Goal: Task Accomplishment & Management: Use online tool/utility

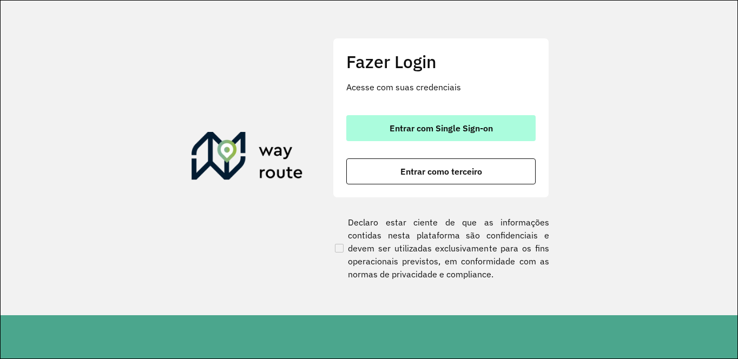
click at [428, 132] on span "Entrar com Single Sign-on" at bounding box center [441, 128] width 103 height 9
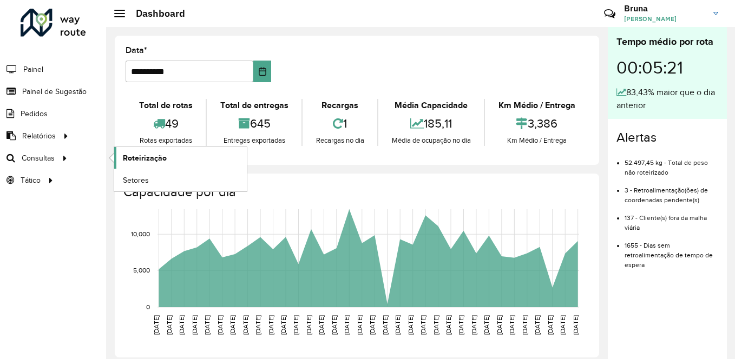
click at [162, 158] on span "Roteirização" at bounding box center [145, 158] width 44 height 11
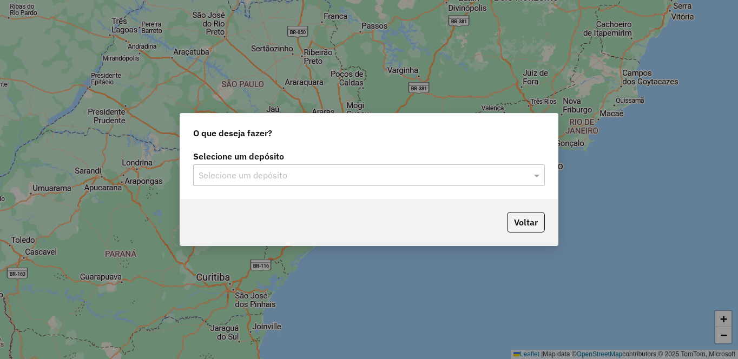
click at [444, 176] on input "text" at bounding box center [358, 175] width 319 height 13
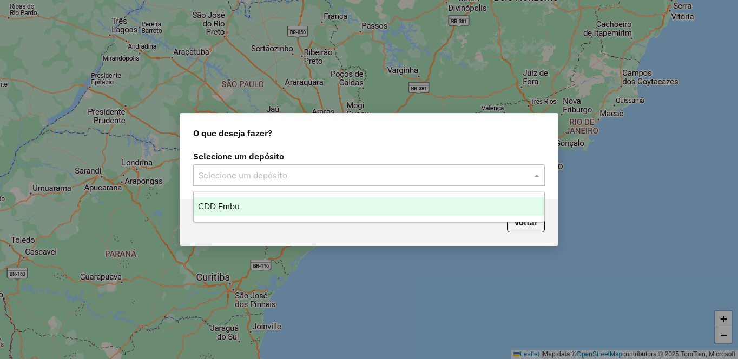
click at [325, 205] on div "CDD Embu" at bounding box center [369, 207] width 351 height 18
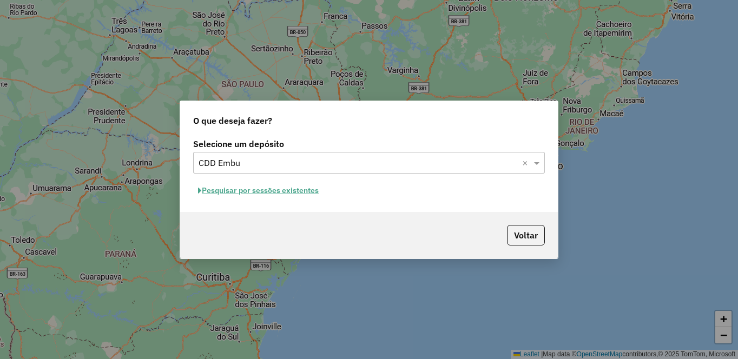
click at [234, 190] on button "Pesquisar por sessões existentes" at bounding box center [258, 190] width 130 height 17
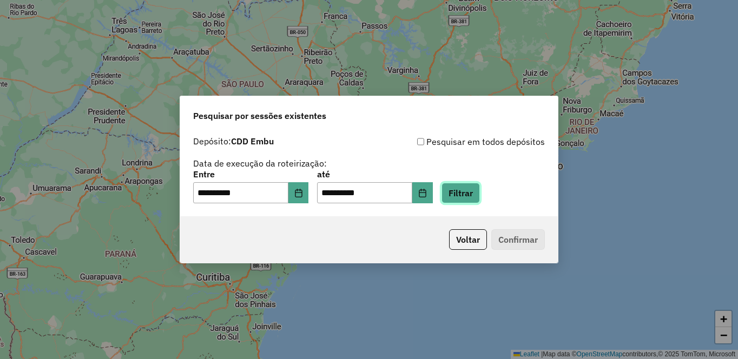
click at [480, 187] on button "Filtrar" at bounding box center [461, 193] width 38 height 21
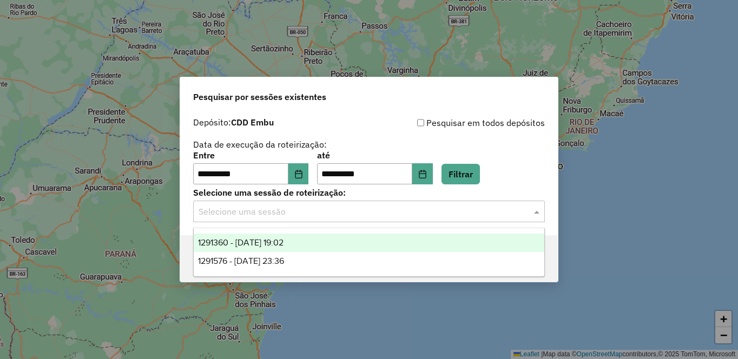
click at [425, 212] on input "text" at bounding box center [358, 212] width 319 height 13
click at [242, 238] on div "1291360 - 09/10/2025 19:02" at bounding box center [369, 243] width 351 height 18
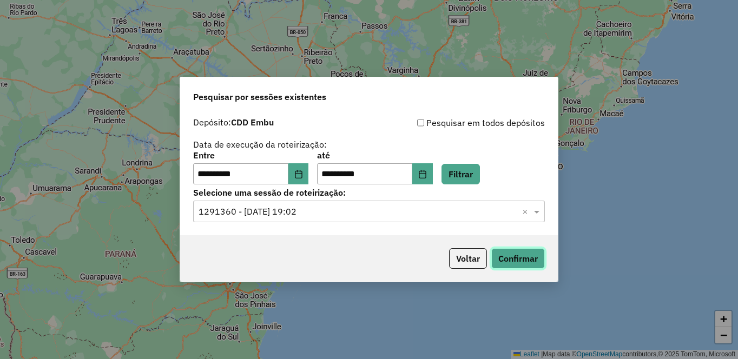
click at [517, 256] on button "Confirmar" at bounding box center [518, 258] width 54 height 21
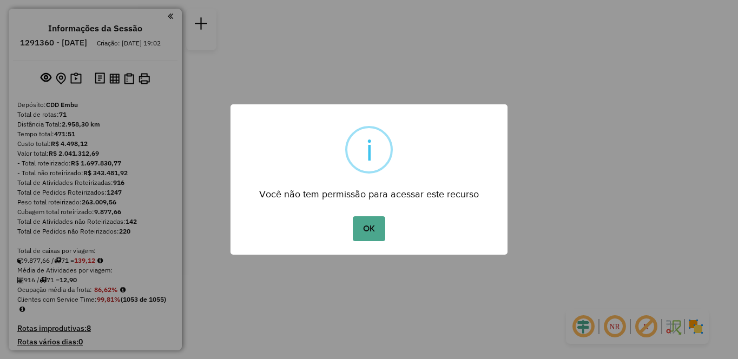
click at [369, 244] on div "OK No Cancel" at bounding box center [369, 229] width 277 height 30
click at [365, 229] on button "OK" at bounding box center [369, 228] width 32 height 25
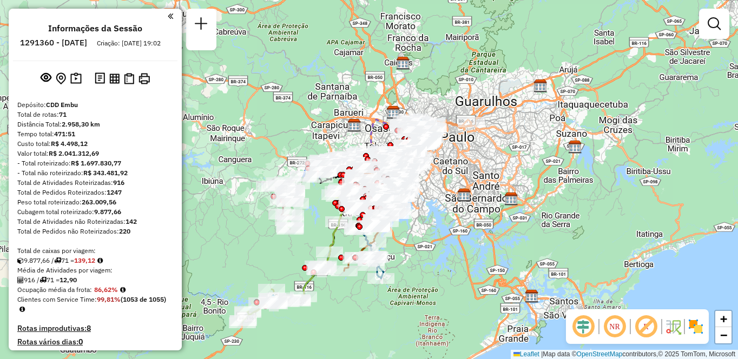
click at [615, 327] on em at bounding box center [615, 327] width 26 height 26
click at [654, 330] on em at bounding box center [646, 327] width 26 height 26
click at [698, 330] on img at bounding box center [695, 326] width 17 height 17
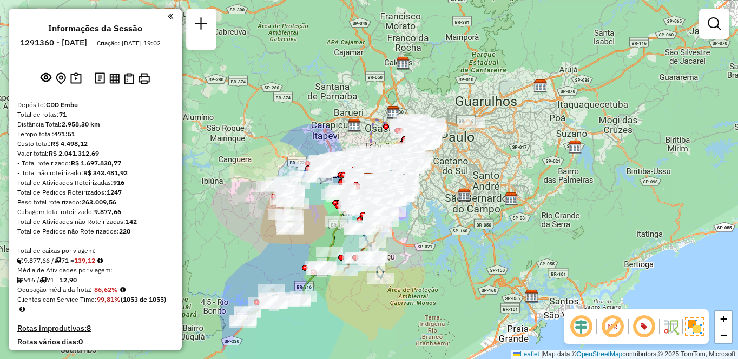
scroll to position [461, 0]
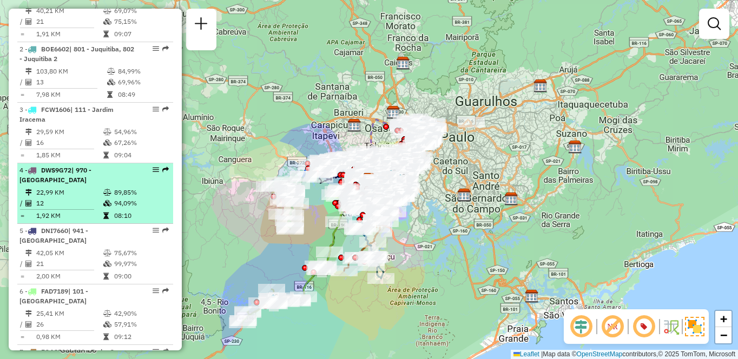
click at [127, 185] on div "4 - DWS9G72 | 970 - Jardim Alvorada" at bounding box center [76, 175] width 115 height 19
select select "**********"
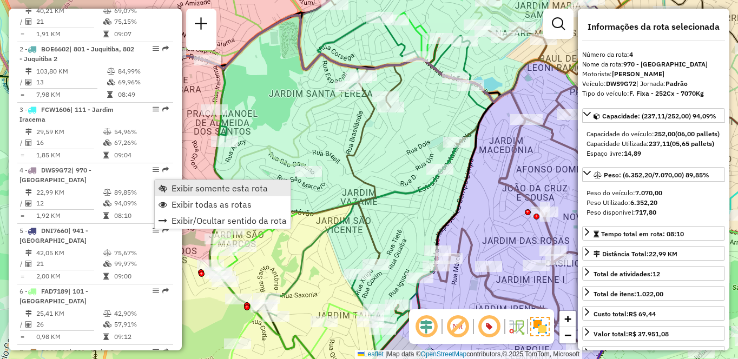
click at [181, 184] on span "Exibir somente esta rota" at bounding box center [220, 188] width 96 height 9
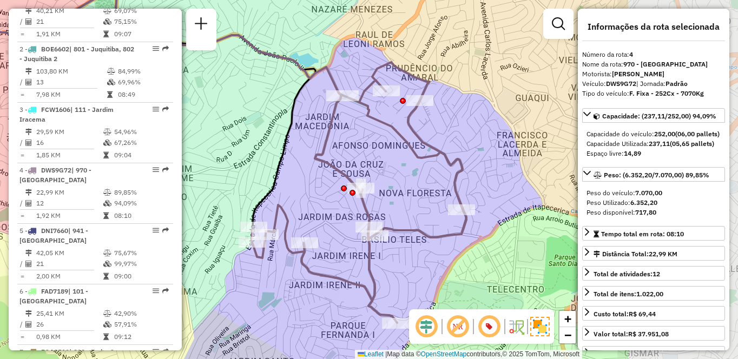
drag, startPoint x: 460, startPoint y: 213, endPoint x: 256, endPoint y: 186, distance: 206.3
click at [256, 186] on icon at bounding box center [109, 108] width 411 height 239
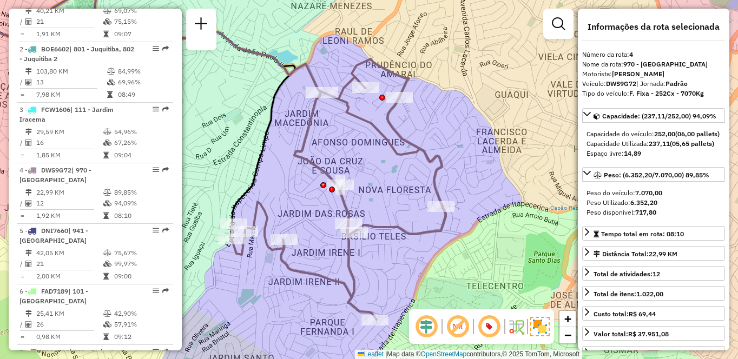
scroll to position [4488, 0]
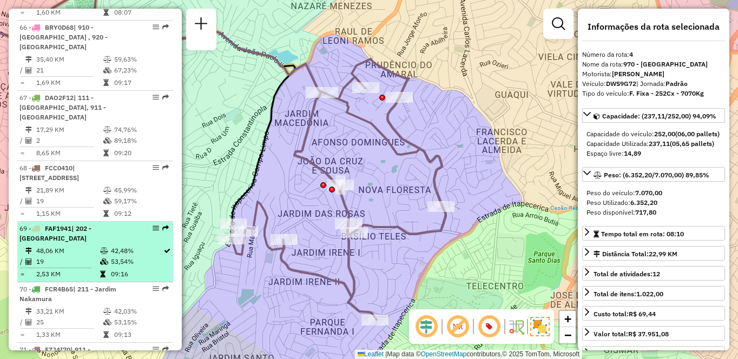
click at [64, 246] on td "48,06 KM" at bounding box center [68, 251] width 64 height 11
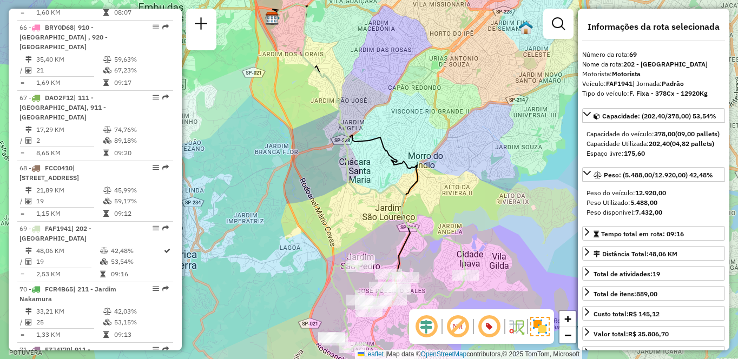
scroll to position [3882, 0]
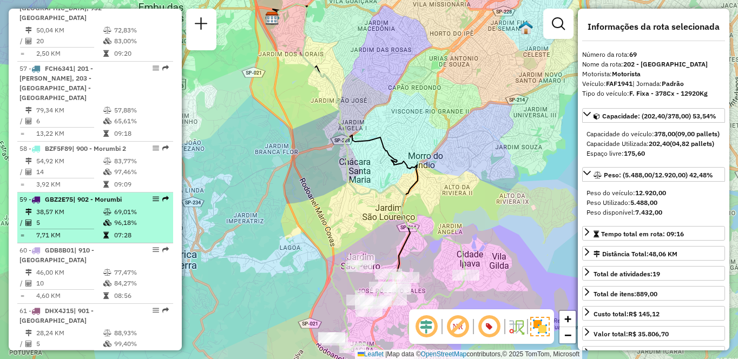
click at [119, 207] on td "69,01%" at bounding box center [141, 212] width 55 height 11
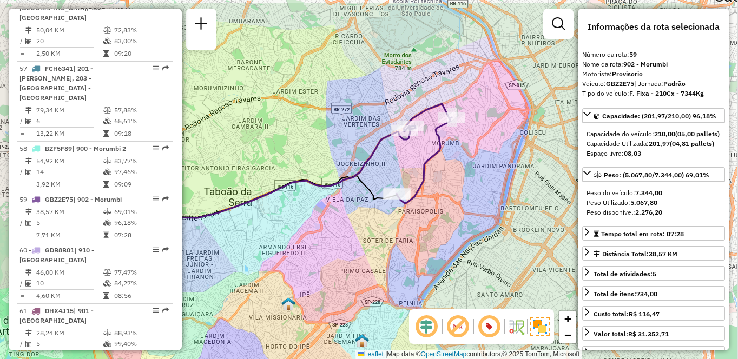
drag, startPoint x: 481, startPoint y: 239, endPoint x: 412, endPoint y: 264, distance: 72.6
click at [412, 264] on div "Janela de atendimento Grade de atendimento Capacidade Transportadoras Veículos …" at bounding box center [369, 179] width 738 height 359
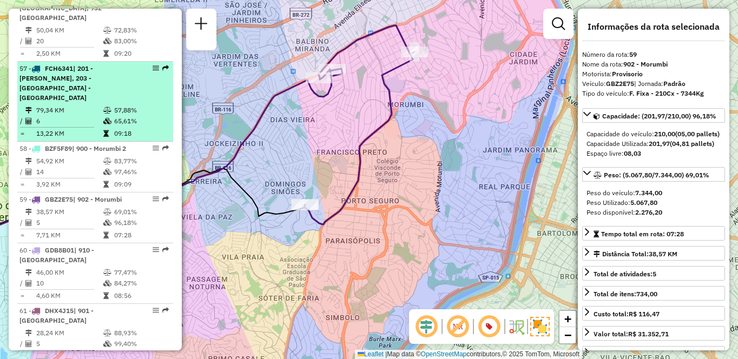
click at [43, 116] on td "6" at bounding box center [69, 121] width 67 height 11
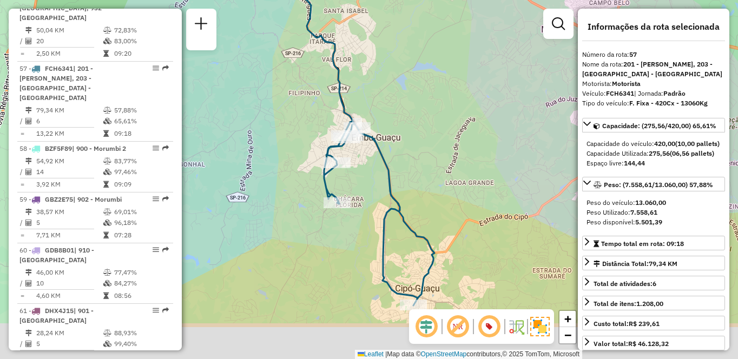
drag, startPoint x: 405, startPoint y: 255, endPoint x: 516, endPoint y: 179, distance: 134.8
click at [515, 183] on div "Janela de atendimento Grade de atendimento Capacidade Transportadoras Veículos …" at bounding box center [369, 179] width 738 height 359
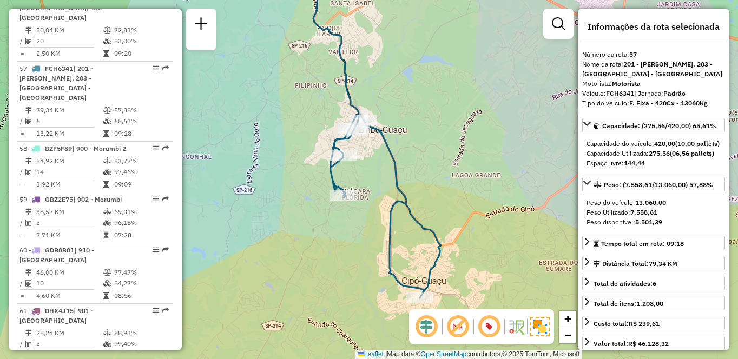
scroll to position [4488, 0]
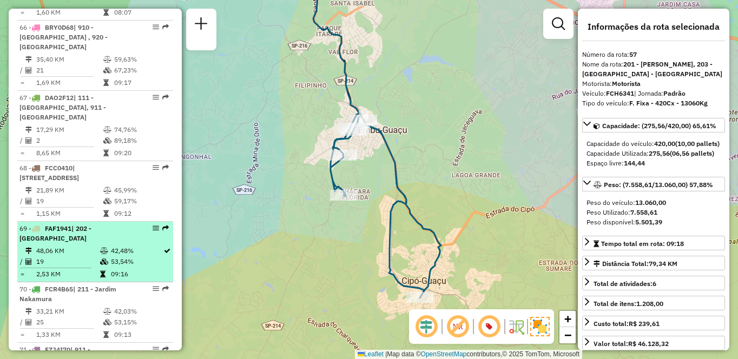
click at [77, 224] on div "69 - FAF1941 | 202 - Jardim Aracati" at bounding box center [76, 233] width 115 height 19
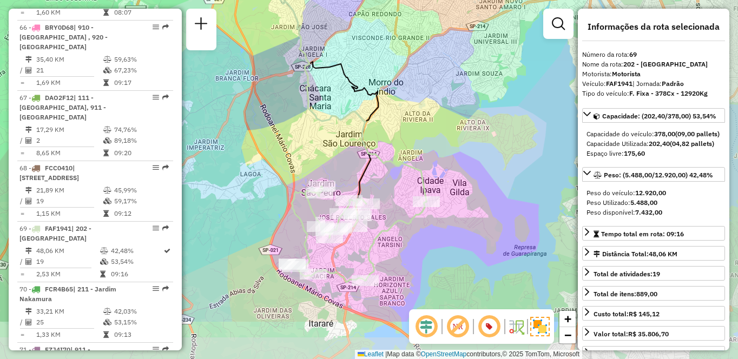
drag, startPoint x: 472, startPoint y: 219, endPoint x: 443, endPoint y: 145, distance: 79.9
click at [442, 146] on div "Janela de atendimento Grade de atendimento Capacidade Transportadoras Veículos …" at bounding box center [369, 179] width 738 height 359
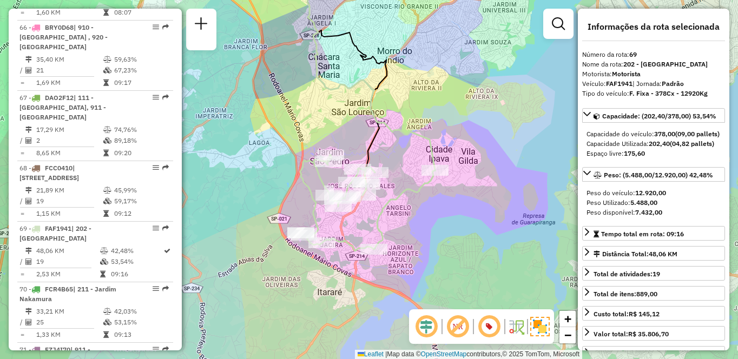
drag, startPoint x: 525, startPoint y: 216, endPoint x: 531, endPoint y: 205, distance: 13.3
click at [531, 205] on div "Janela de atendimento Grade de atendimento Capacidade Transportadoras Veículos …" at bounding box center [369, 179] width 738 height 359
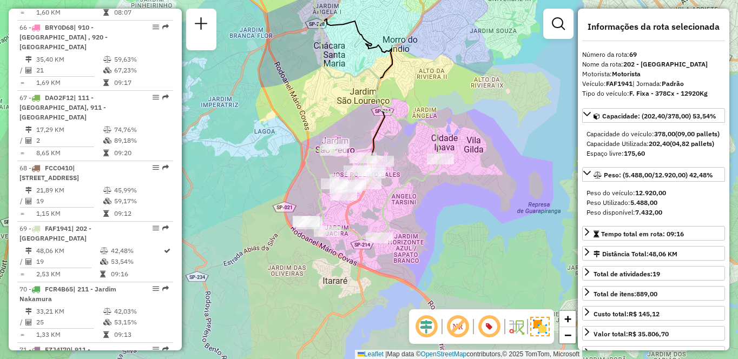
scroll to position [3770, 0]
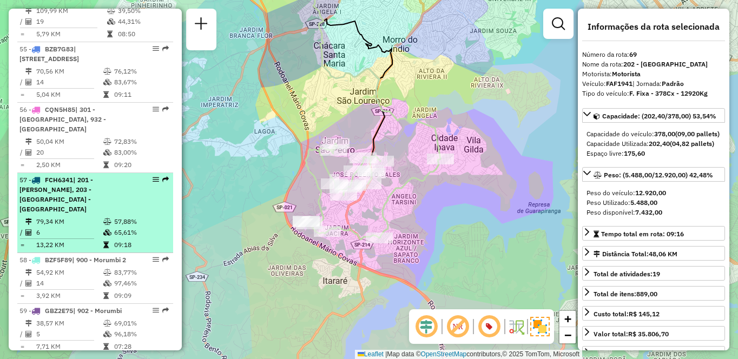
click at [82, 239] on hr at bounding box center [57, 239] width 74 height 1
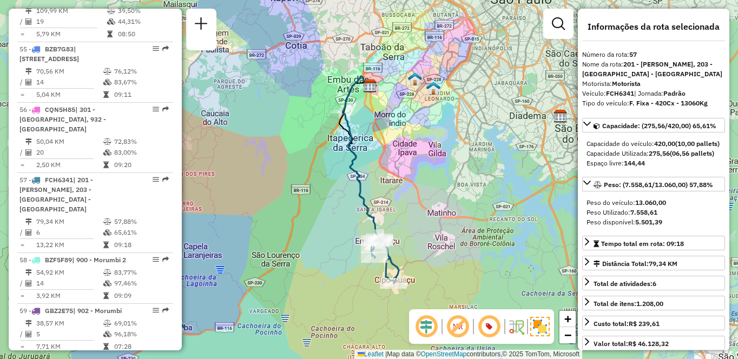
scroll to position [3993, 0]
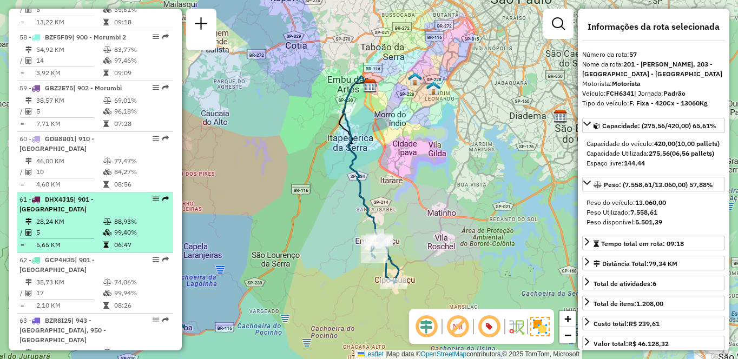
click at [61, 195] on div "61 - DHX4J15 | 901 - Jardim Palmas" at bounding box center [76, 204] width 115 height 19
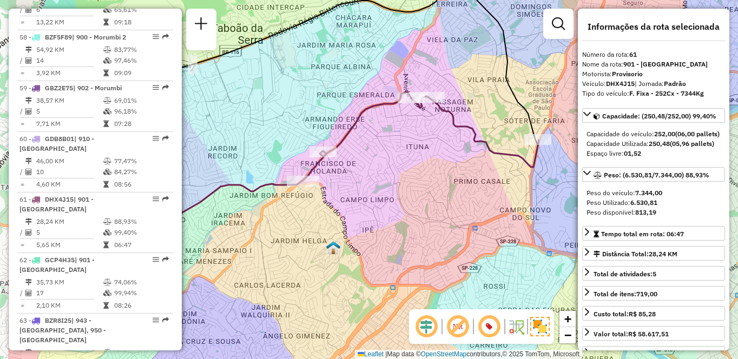
drag, startPoint x: 304, startPoint y: 219, endPoint x: 388, endPoint y: 190, distance: 89.0
click at [386, 192] on div "Janela de atendimento Grade de atendimento Capacidade Transportadoras Veículos …" at bounding box center [369, 179] width 738 height 359
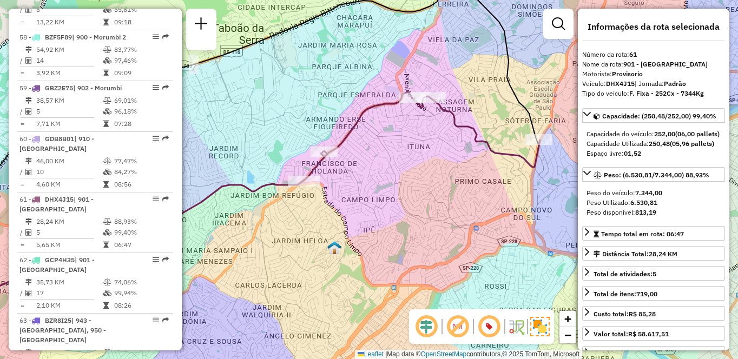
scroll to position [3770, 0]
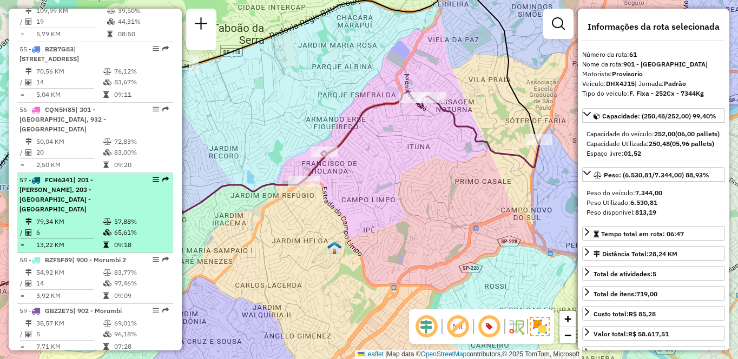
click at [72, 216] on td "79,34 KM" at bounding box center [69, 221] width 67 height 11
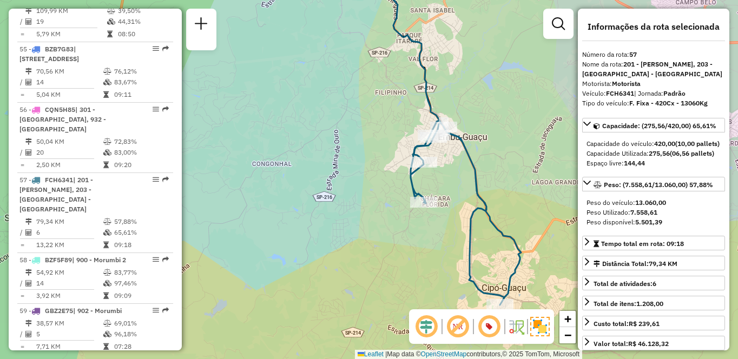
scroll to position [461, 0]
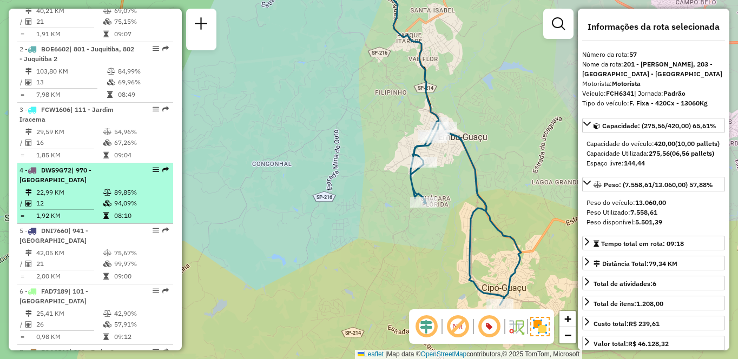
click at [121, 185] on div "4 - DWS9G72 | 970 - Jardim Alvorada" at bounding box center [76, 175] width 115 height 19
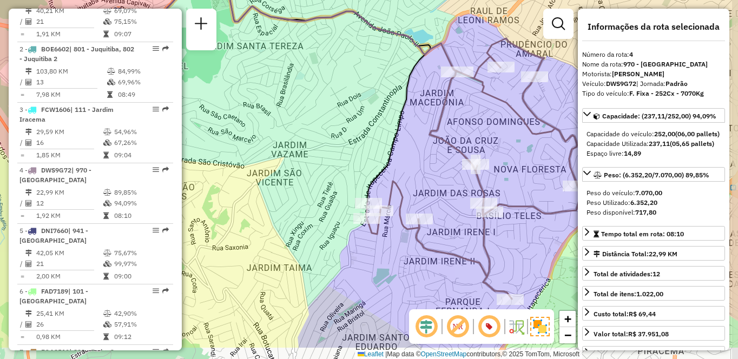
drag, startPoint x: 405, startPoint y: 200, endPoint x: 362, endPoint y: 173, distance: 50.9
click at [366, 173] on icon at bounding box center [473, 168] width 215 height 261
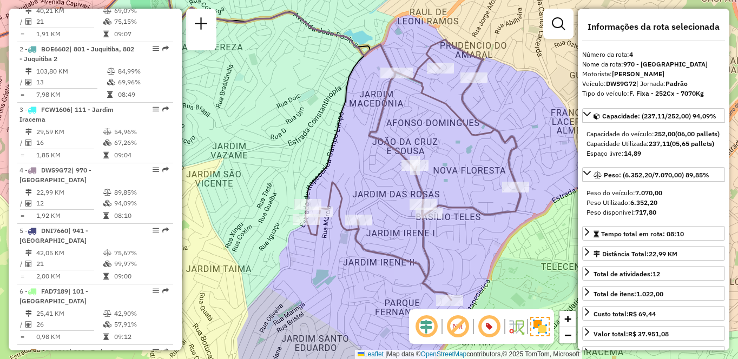
drag, startPoint x: 475, startPoint y: 222, endPoint x: 456, endPoint y: 253, distance: 35.7
click at [456, 253] on div "Janela de atendimento Grade de atendimento Capacidade Transportadoras Veículos …" at bounding box center [369, 179] width 738 height 359
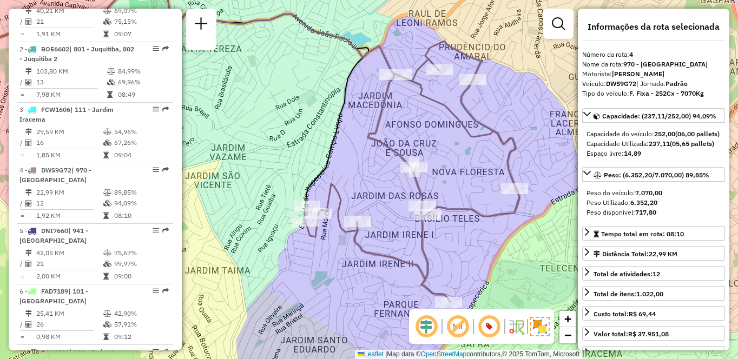
scroll to position [3993, 0]
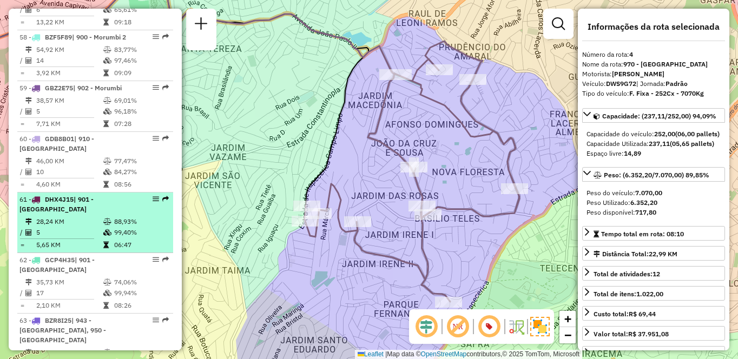
click at [70, 195] on li "61 - DHX4J15 | 901 - Jardim Palmas 28,24 KM 88,93% / 5 99,40% = 5,65 KM 06:47" at bounding box center [95, 223] width 156 height 61
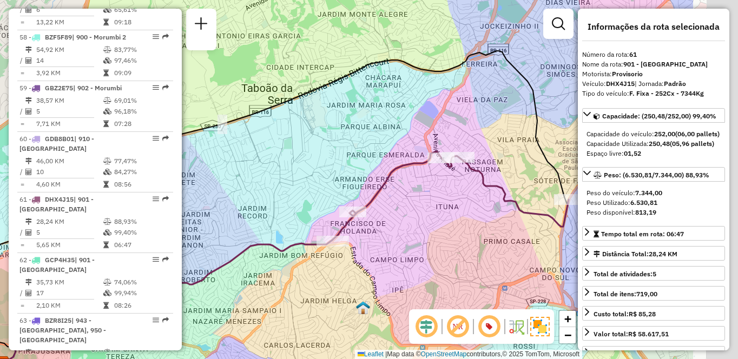
drag, startPoint x: 470, startPoint y: 225, endPoint x: 351, endPoint y: 254, distance: 122.4
click at [351, 254] on div "Janela de atendimento Grade de atendimento Capacidade Transportadoras Veículos …" at bounding box center [369, 179] width 738 height 359
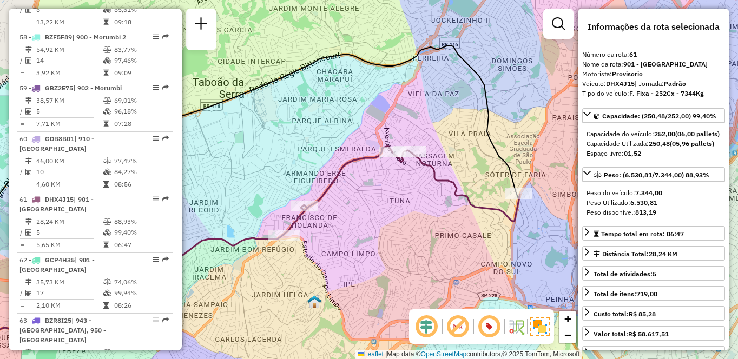
drag, startPoint x: 470, startPoint y: 270, endPoint x: 416, endPoint y: 264, distance: 54.0
click at [416, 264] on div "Janela de atendimento Grade de atendimento Capacidade Transportadoras Veículos …" at bounding box center [369, 179] width 738 height 359
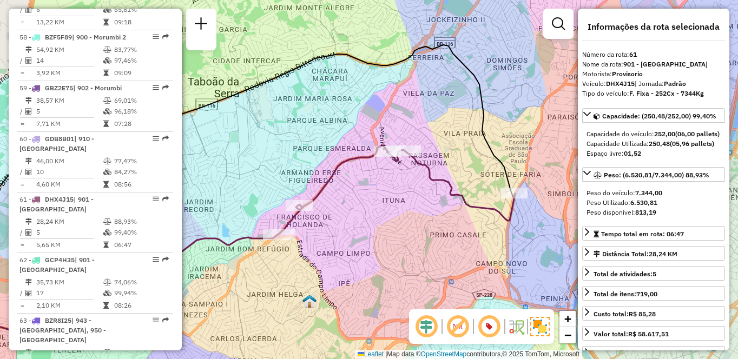
scroll to position [2633, 0]
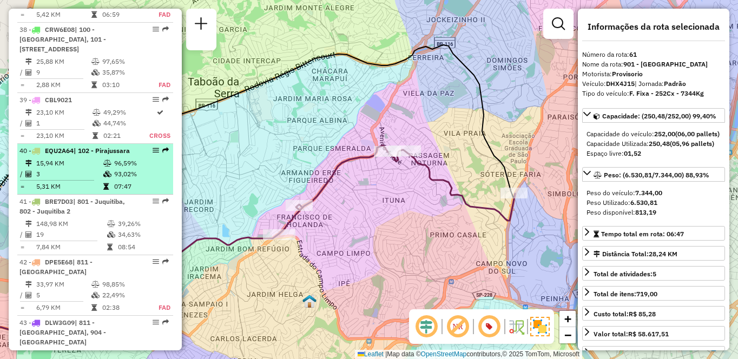
click at [54, 169] on td "15,94 KM" at bounding box center [69, 163] width 67 height 11
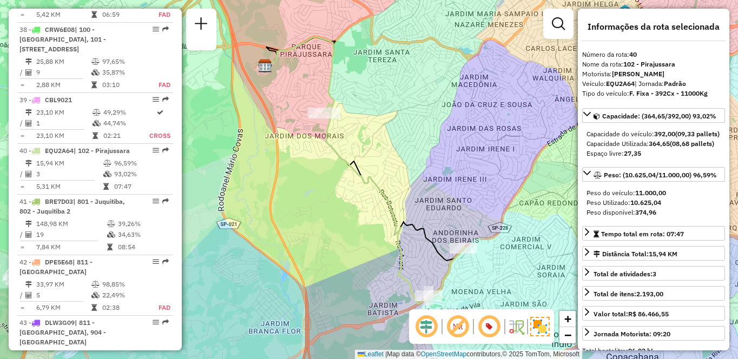
drag, startPoint x: 486, startPoint y: 241, endPoint x: 481, endPoint y: 236, distance: 7.3
click at [481, 236] on div "Janela de atendimento Grade de atendimento Capacidade Transportadoras Veículos …" at bounding box center [369, 179] width 738 height 359
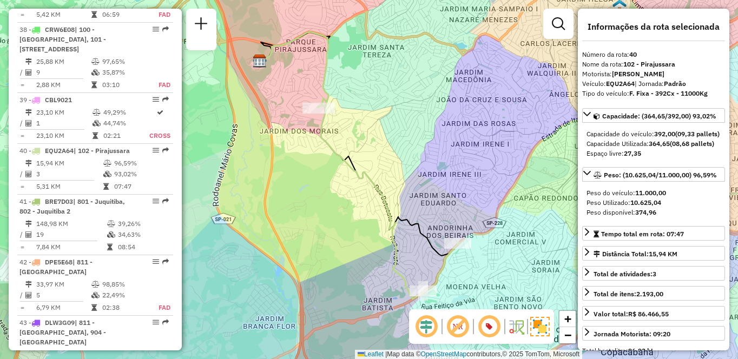
scroll to position [3137, 0]
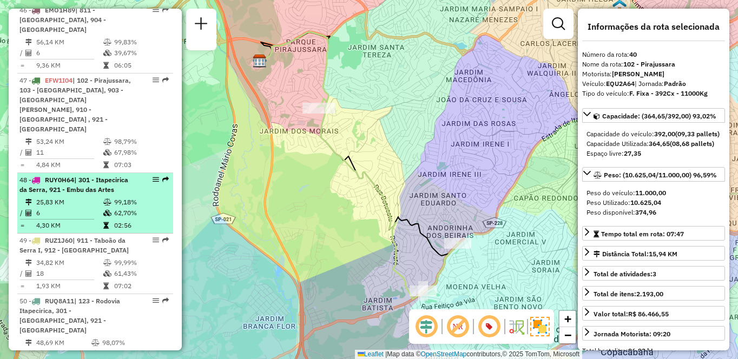
click at [111, 195] on div "48 - RUY0H64 | 301 - Itapecirica da Serra, 921 - Embu das Artes" at bounding box center [76, 184] width 115 height 19
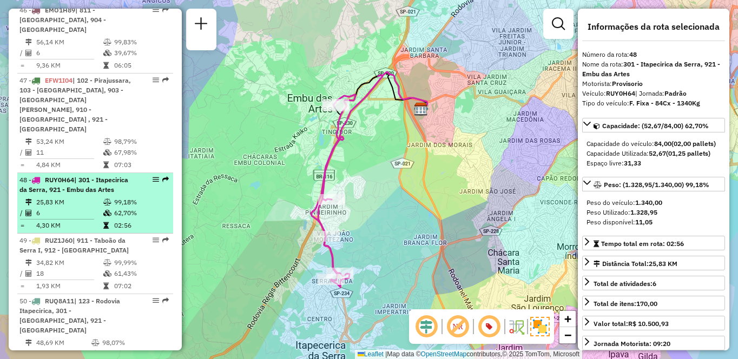
click at [82, 206] on td "25,83 KM" at bounding box center [69, 202] width 67 height 11
click at [109, 205] on li "48 - RUY0H64 | 301 - Itapecirica da Serra, 921 - Embu das Artes 25,83 KM 99,18%…" at bounding box center [95, 203] width 156 height 61
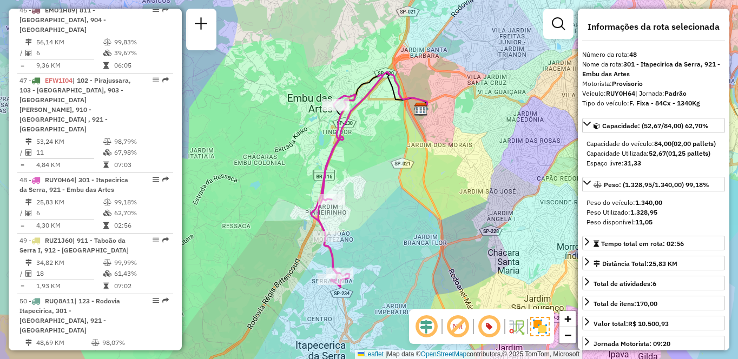
scroll to position [3339, 0]
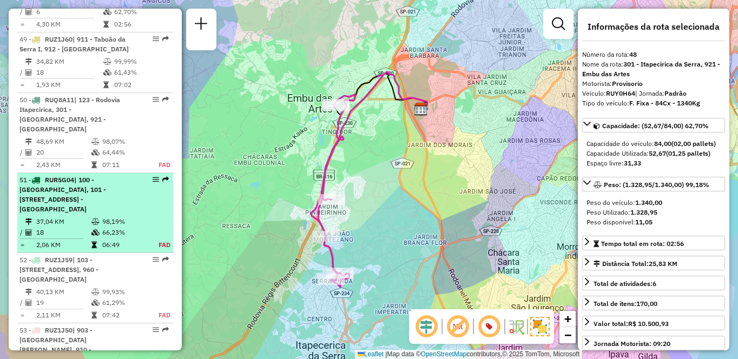
click at [54, 226] on td "37,04 KM" at bounding box center [63, 221] width 55 height 11
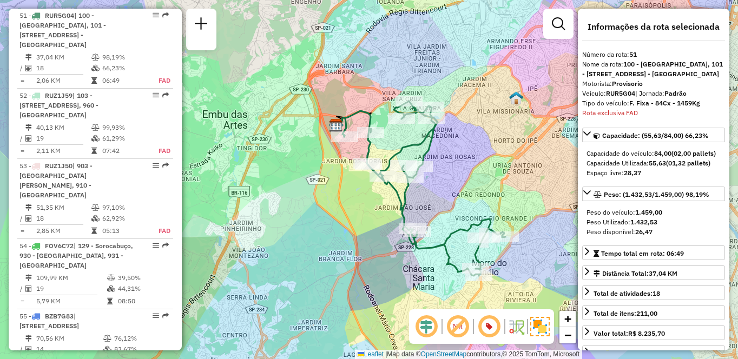
scroll to position [3208, 0]
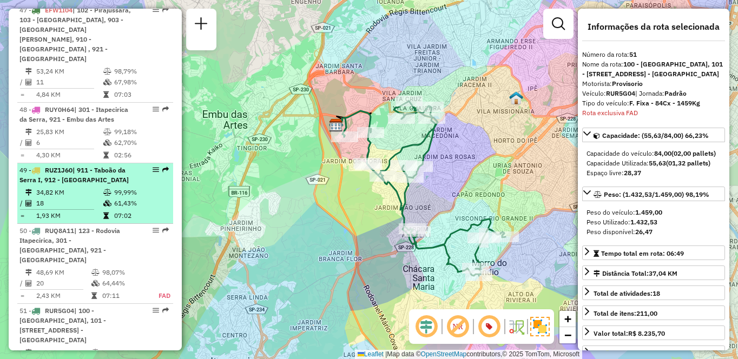
click at [128, 185] on div "49 - RUZ1J60 | 911 - Taboão da Serra I, 912 - Taboão da Serra II" at bounding box center [76, 175] width 115 height 19
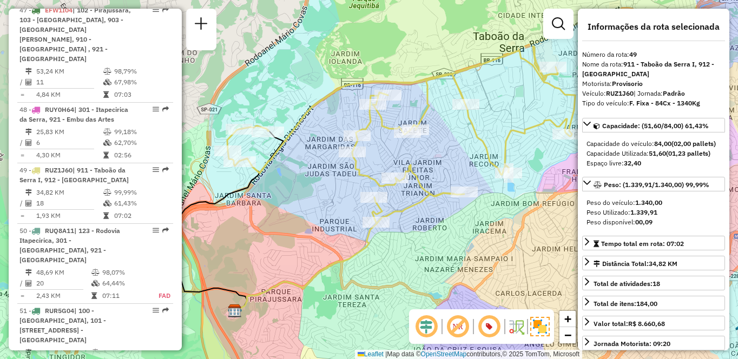
scroll to position [3419, 0]
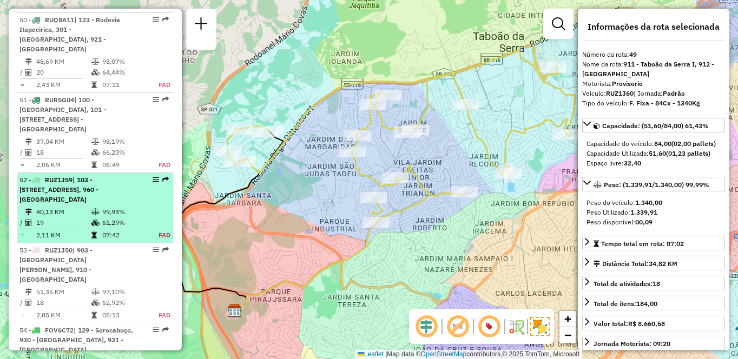
click at [61, 218] on td "40,13 KM" at bounding box center [63, 212] width 55 height 11
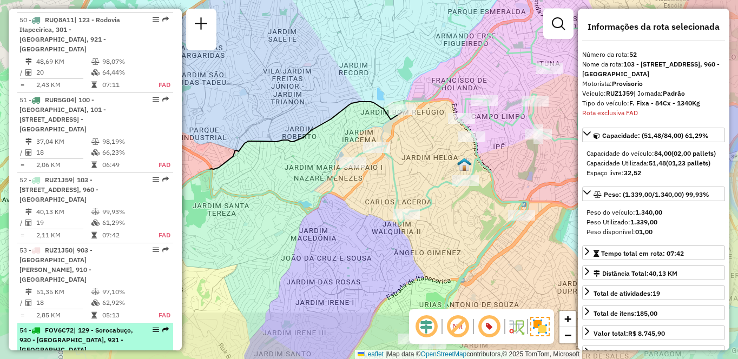
scroll to position [3583, 0]
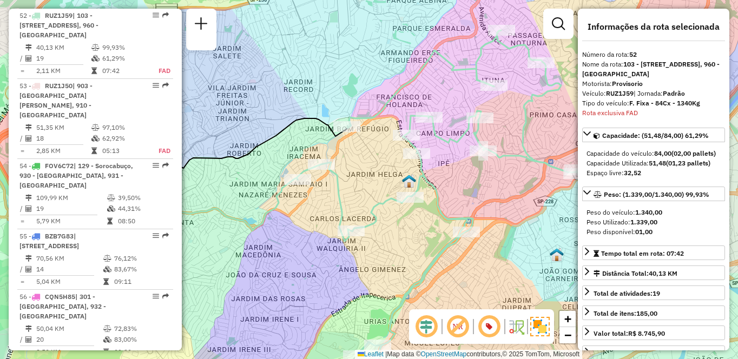
drag, startPoint x: 486, startPoint y: 169, endPoint x: 462, endPoint y: 176, distance: 25.3
click at [462, 176] on div "Janela de atendimento Grade de atendimento Capacidade Transportadoras Veículos …" at bounding box center [369, 179] width 738 height 359
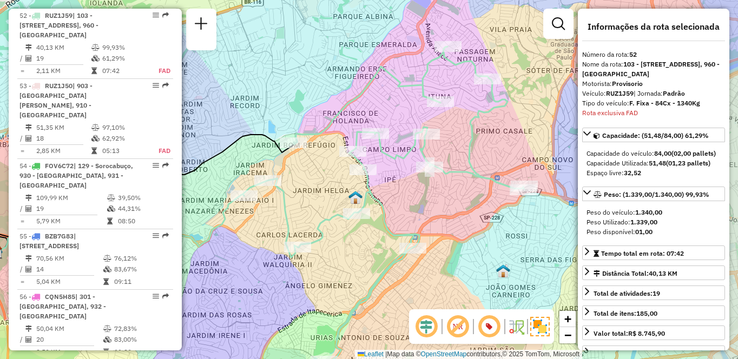
drag, startPoint x: 514, startPoint y: 201, endPoint x: 460, endPoint y: 217, distance: 56.0
click at [460, 217] on div "Janela de atendimento Grade de atendimento Capacidade Transportadoras Veículos …" at bounding box center [369, 179] width 738 height 359
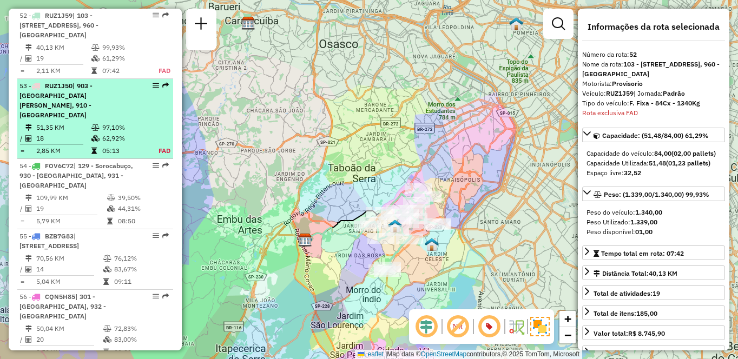
click at [95, 128] on icon at bounding box center [95, 127] width 8 height 6
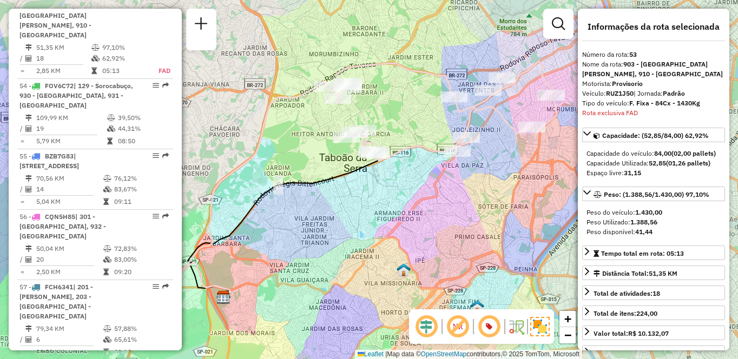
scroll to position [3268, 0]
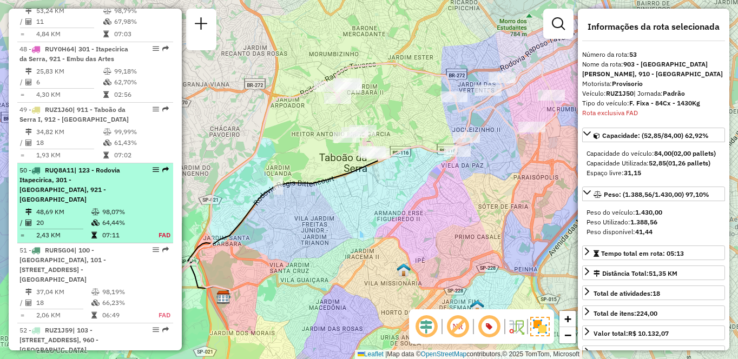
click at [61, 214] on td "48,69 KM" at bounding box center [63, 212] width 55 height 11
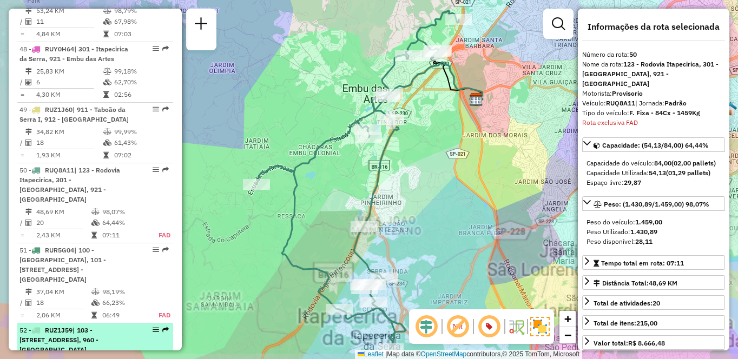
scroll to position [3433, 0]
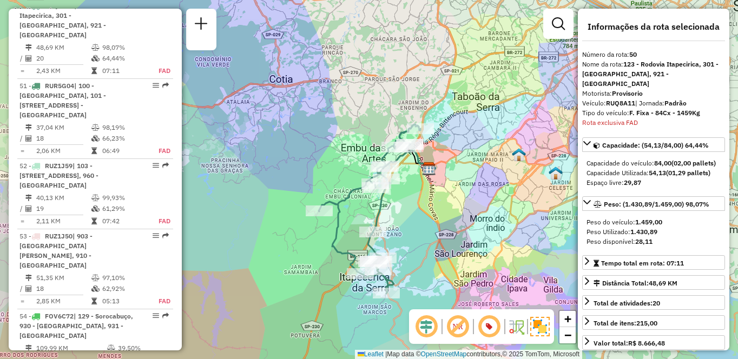
drag, startPoint x: 508, startPoint y: 229, endPoint x: 427, endPoint y: 248, distance: 83.5
click at [427, 248] on div "Janela de atendimento Grade de atendimento Capacidade Transportadoras Veículos …" at bounding box center [369, 179] width 738 height 359
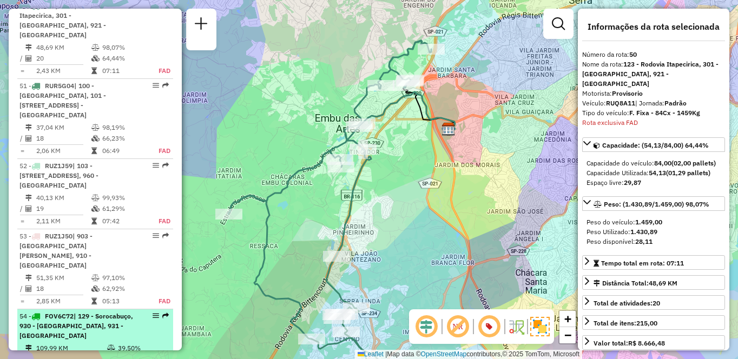
click at [54, 340] on div "54 - FOV6C72 | 129 - Sorocabuço, 930 - Caucaia, 931 - Centro de Cotia" at bounding box center [76, 326] width 115 height 29
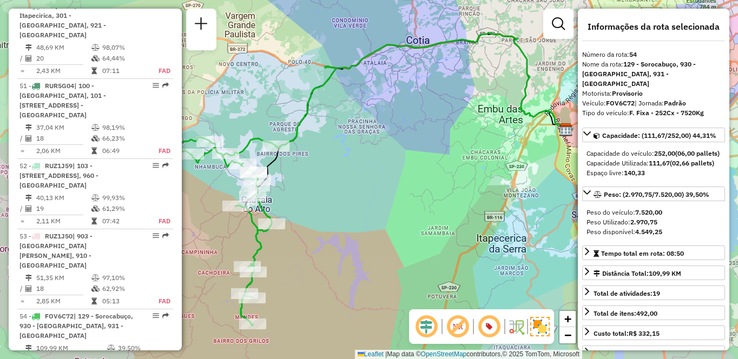
scroll to position [703, 0]
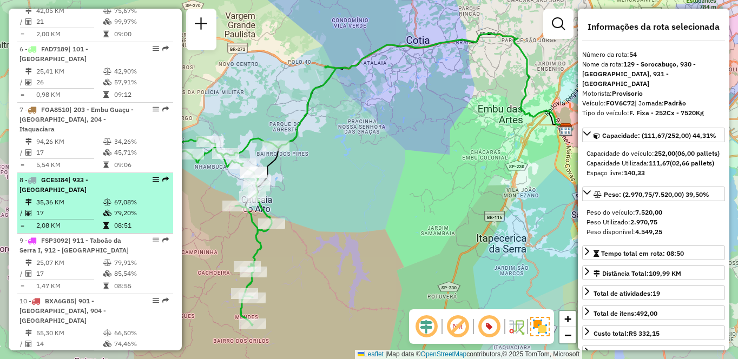
click at [84, 185] on div "8 - GCE5I84 | 933 - Vila Santo Antonia" at bounding box center [76, 184] width 115 height 19
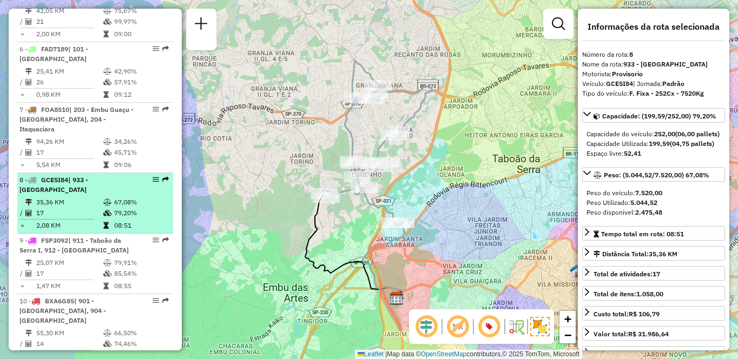
click at [106, 200] on icon at bounding box center [107, 202] width 8 height 6
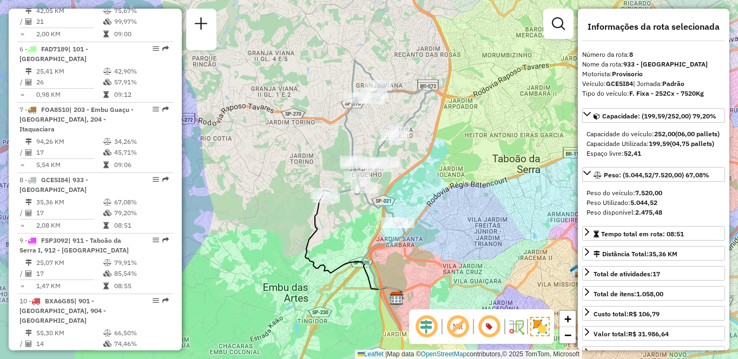
scroll to position [3639, 0]
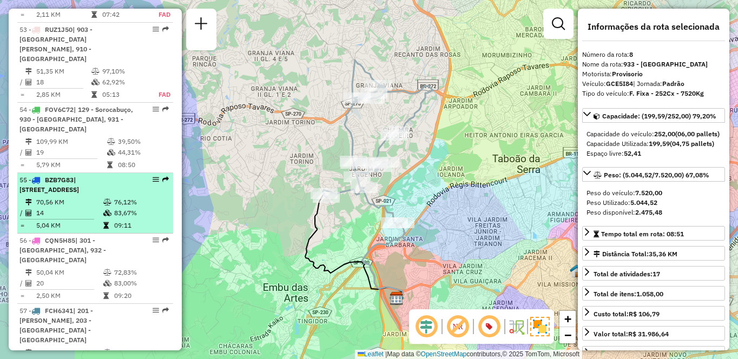
click at [52, 200] on td "70,56 KM" at bounding box center [69, 202] width 67 height 11
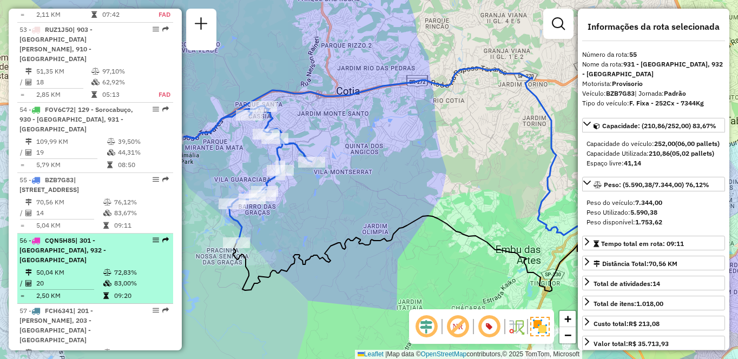
click at [90, 262] on div "56 - CQN5H85 | 301 - Itapecirica da Serra, 932 - Jardim Passárgada" at bounding box center [76, 250] width 115 height 29
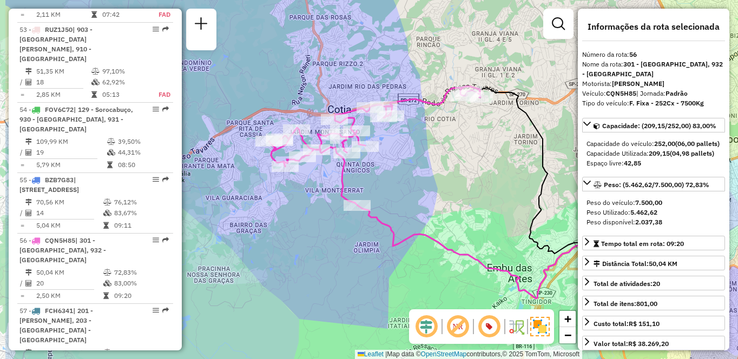
drag, startPoint x: 345, startPoint y: 167, endPoint x: 440, endPoint y: 186, distance: 97.6
click at [440, 186] on div "Janela de atendimento Grade de atendimento Capacidade Transportadoras Veículos …" at bounding box center [369, 179] width 738 height 359
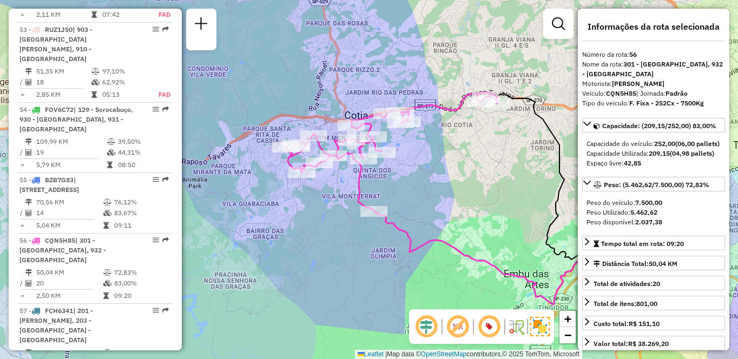
scroll to position [4549, 0]
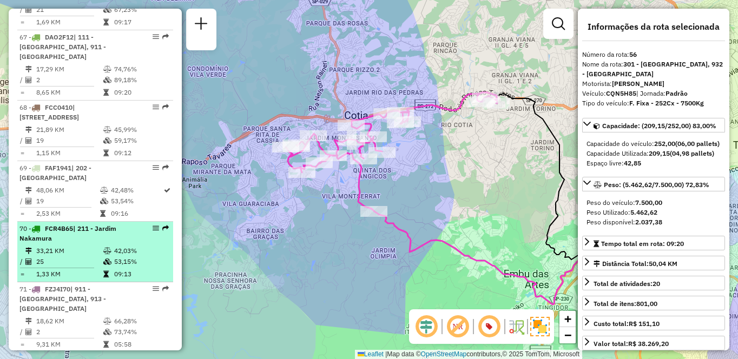
click at [80, 246] on td "33,21 KM" at bounding box center [69, 251] width 67 height 11
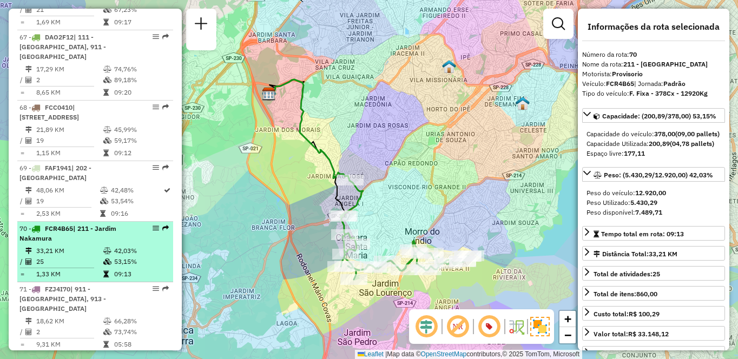
click at [74, 224] on div "70 - FCR4B65 | 211 - Jardim Nakamura" at bounding box center [76, 233] width 115 height 19
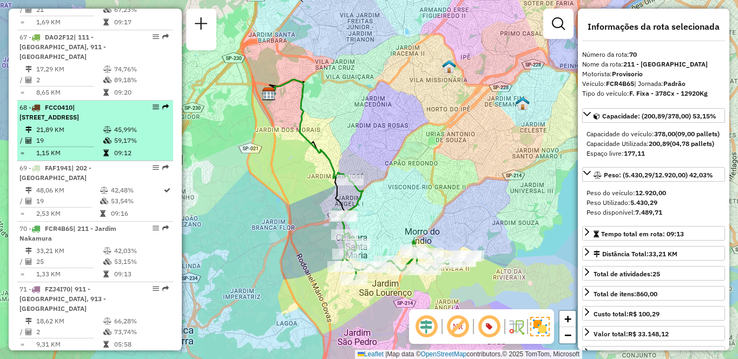
click at [110, 101] on li "68 - FCC0410 | 103 - Vila Regina, 111 - Jardim Iracema 21,89 KM 45,99% / 19 59,…" at bounding box center [95, 131] width 156 height 61
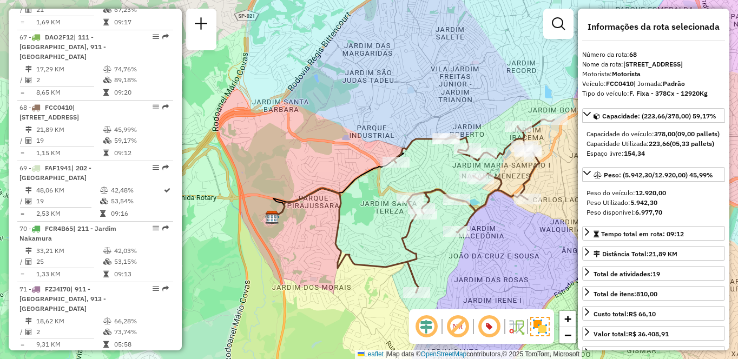
scroll to position [3700, 0]
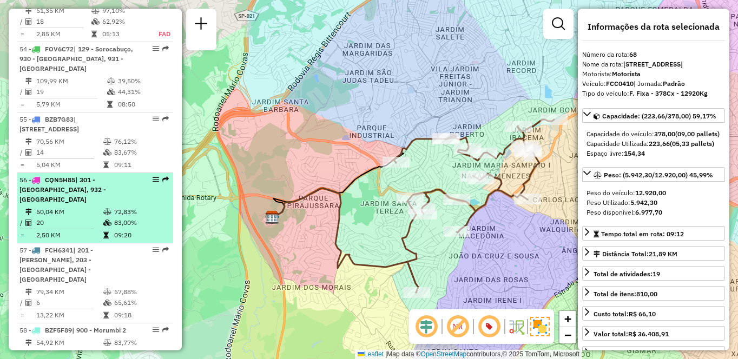
click at [72, 213] on td "50,04 KM" at bounding box center [69, 212] width 67 height 11
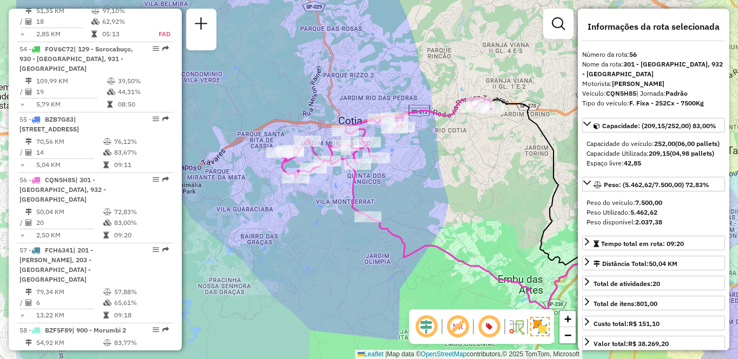
drag, startPoint x: 361, startPoint y: 192, endPoint x: 450, endPoint y: 216, distance: 92.0
click at [450, 216] on div "Janela de atendimento Grade de atendimento Capacidade Transportadoras Veículos …" at bounding box center [369, 179] width 738 height 359
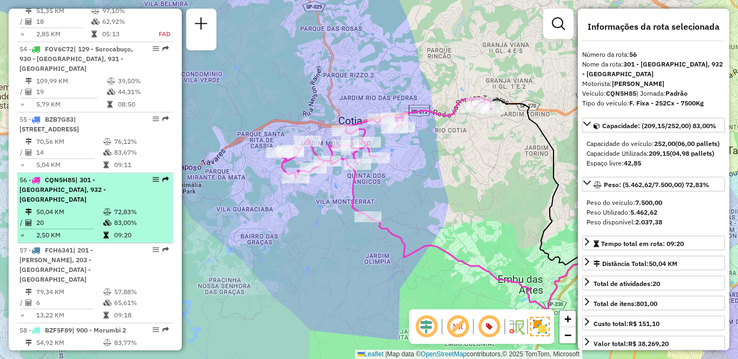
click at [94, 210] on td "50,04 KM" at bounding box center [69, 212] width 67 height 11
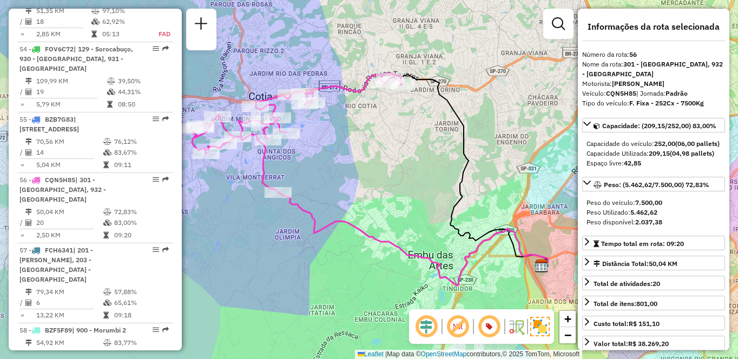
scroll to position [885, 0]
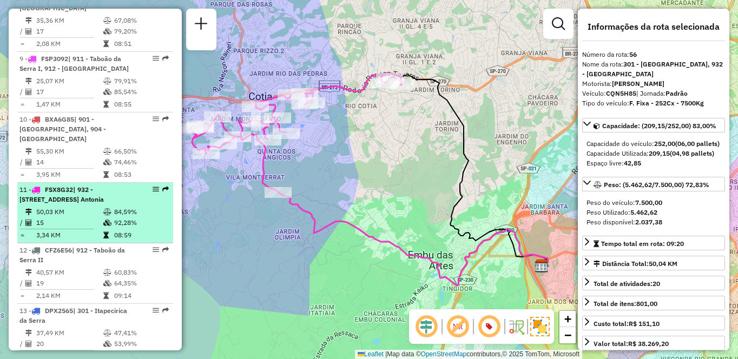
click at [77, 225] on td "15" at bounding box center [69, 223] width 67 height 11
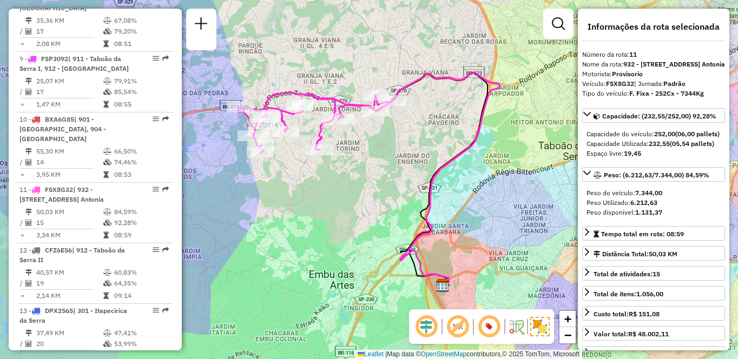
scroll to position [461, 0]
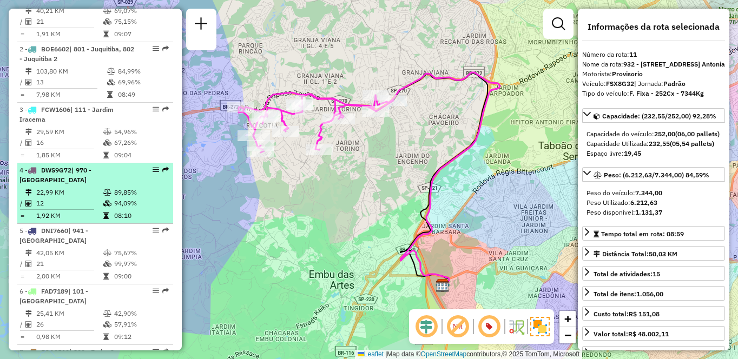
click at [68, 185] on div "4 - DWS9G72 | 970 - Jardim Alvorada" at bounding box center [76, 175] width 115 height 19
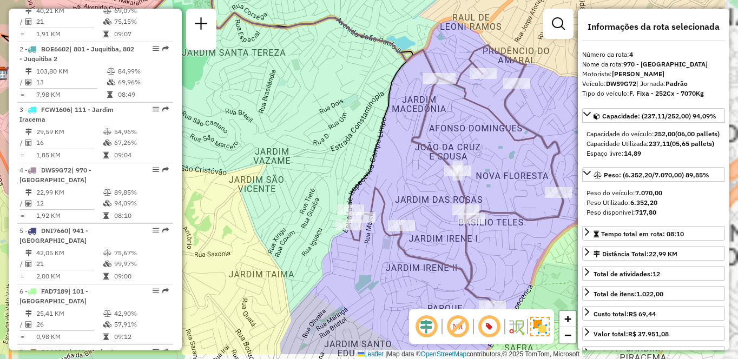
drag, startPoint x: 506, startPoint y: 233, endPoint x: 416, endPoint y: 188, distance: 100.9
click at [416, 188] on div "Janela de atendimento Grade de atendimento Capacidade Transportadoras Veículos …" at bounding box center [369, 179] width 738 height 359
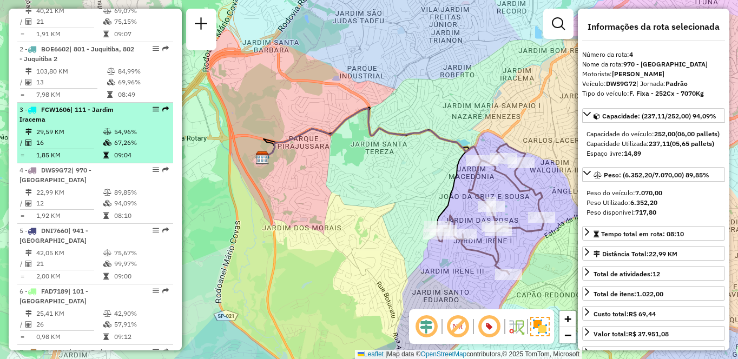
click at [67, 124] on div "3 - FCW1606 | 111 - Jardim Iracema" at bounding box center [76, 114] width 115 height 19
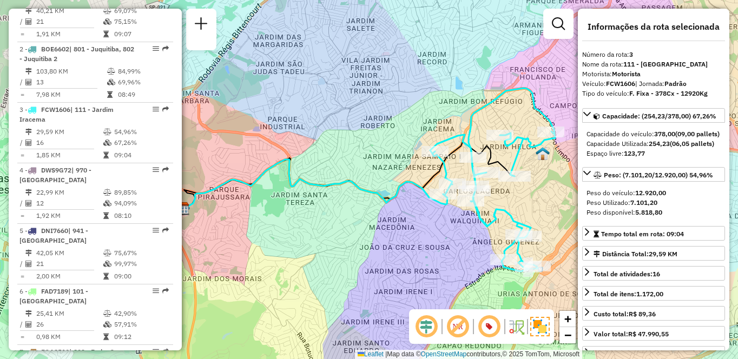
drag, startPoint x: 482, startPoint y: 237, endPoint x: 377, endPoint y: 249, distance: 105.7
click at [377, 249] on div "Janela de atendimento Grade de atendimento Capacidade Transportadoras Veículos …" at bounding box center [369, 179] width 738 height 359
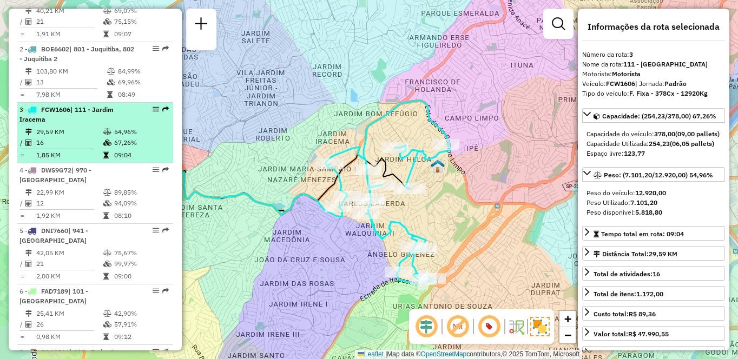
click at [114, 159] on table "29,59 KM 54,96% / 16 67,26% = 1,85 KM 09:04" at bounding box center [95, 144] width 152 height 34
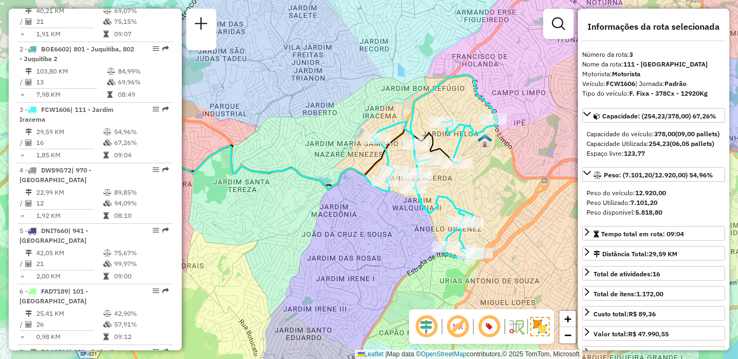
drag, startPoint x: 445, startPoint y: 219, endPoint x: 410, endPoint y: 216, distance: 35.9
click at [410, 216] on div "Rota 3 - Placa FCW1606 97048321 - ADEGA DO PATRAO Rota 3 - Placa FCW1606 970197…" at bounding box center [369, 179] width 738 height 359
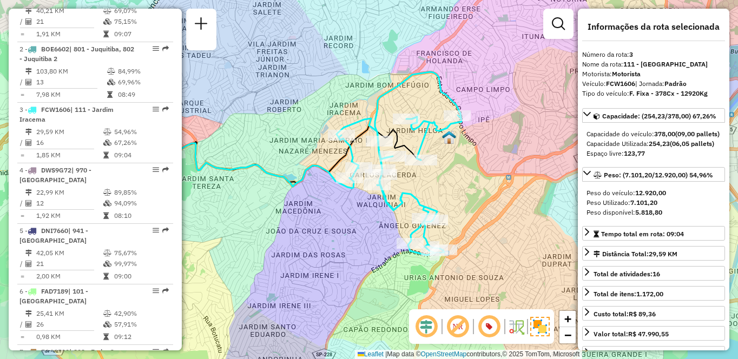
scroll to position [3882, 0]
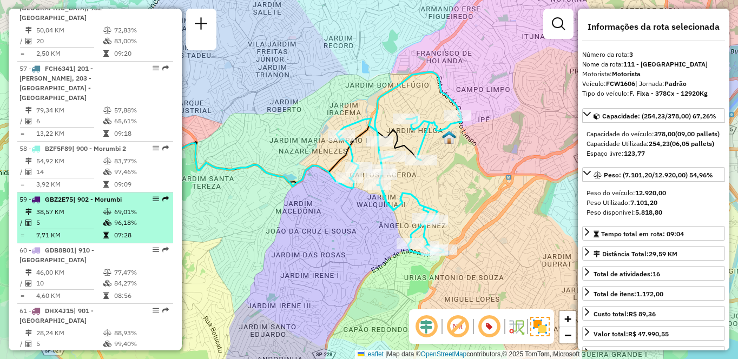
click at [84, 207] on td "38,57 KM" at bounding box center [69, 212] width 67 height 11
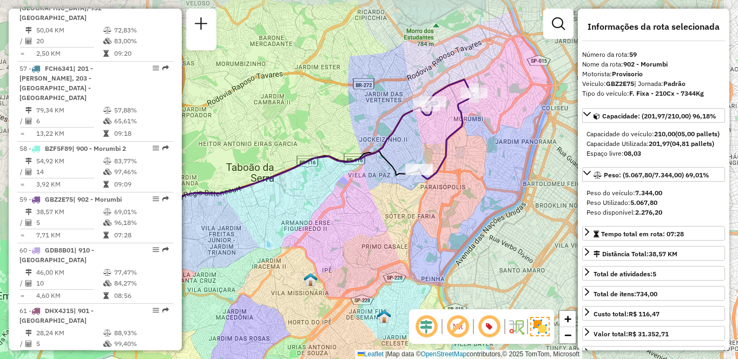
drag, startPoint x: 475, startPoint y: 217, endPoint x: 384, endPoint y: 233, distance: 92.8
click at [384, 233] on div "Janela de atendimento Grade de atendimento Capacidade Transportadoras Veículos …" at bounding box center [369, 179] width 738 height 359
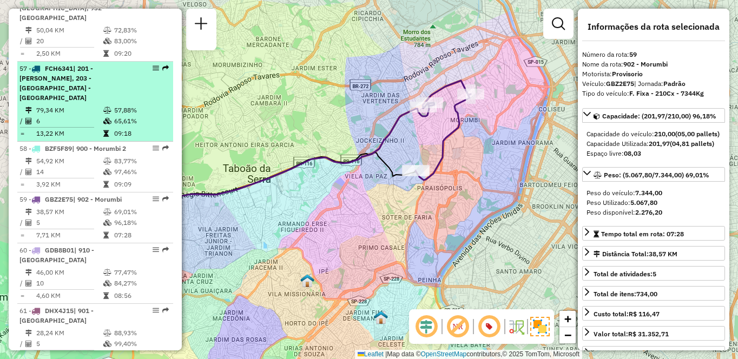
click at [109, 105] on td at bounding box center [108, 110] width 11 height 11
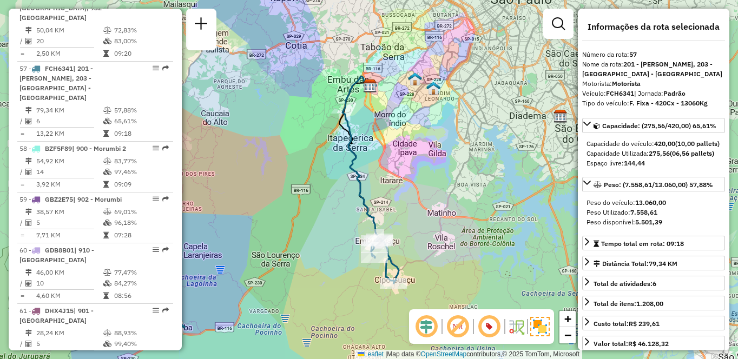
scroll to position [582, 0]
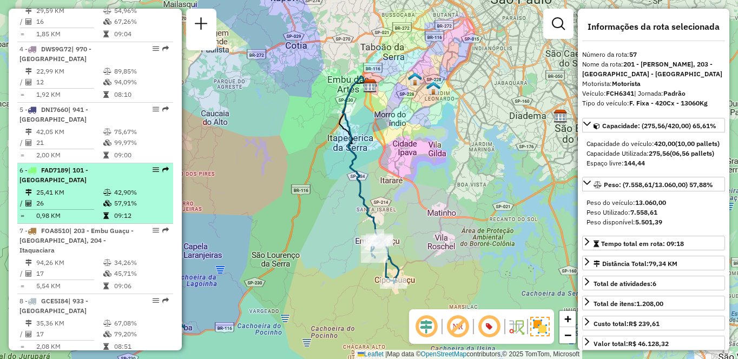
click at [63, 207] on td "26" at bounding box center [69, 203] width 67 height 11
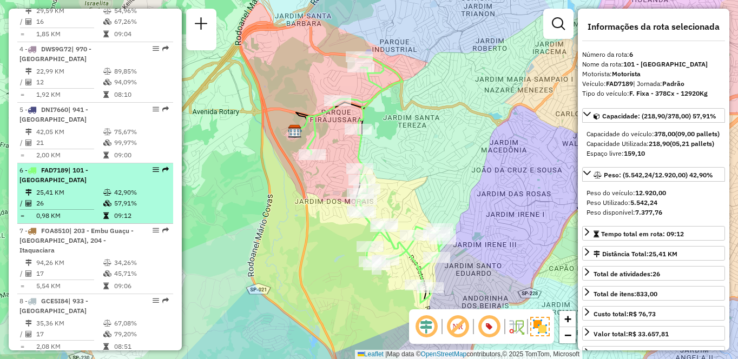
click at [69, 198] on td "25,41 KM" at bounding box center [69, 192] width 67 height 11
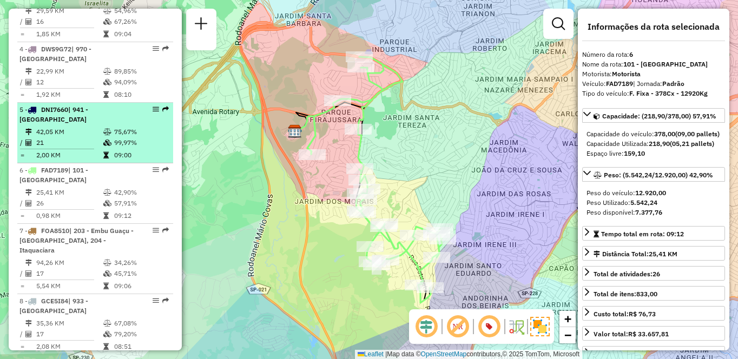
click at [109, 135] on icon at bounding box center [107, 132] width 8 height 6
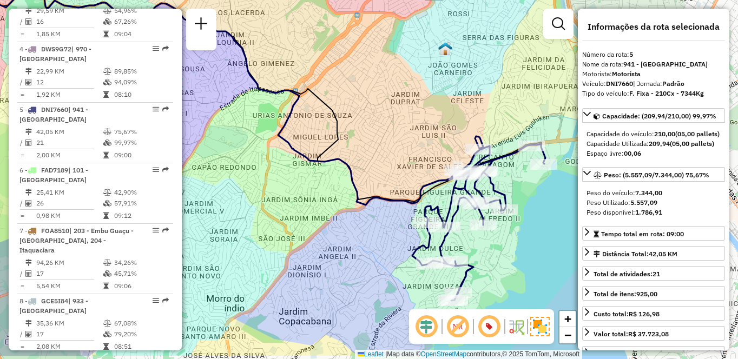
drag, startPoint x: 473, startPoint y: 249, endPoint x: 391, endPoint y: 225, distance: 86.5
click at [391, 226] on div "Janela de atendimento Grade de atendimento Capacidade Transportadoras Veículos …" at bounding box center [369, 179] width 738 height 359
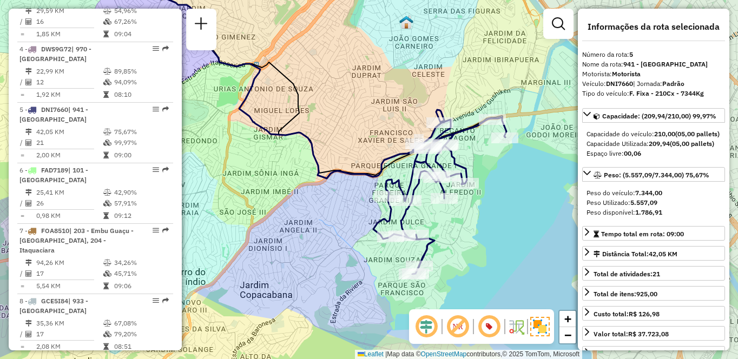
drag, startPoint x: 522, startPoint y: 265, endPoint x: 483, endPoint y: 237, distance: 48.2
click at [483, 237] on div "Janela de atendimento Grade de atendimento Capacidade Transportadoras Veículos …" at bounding box center [369, 179] width 738 height 359
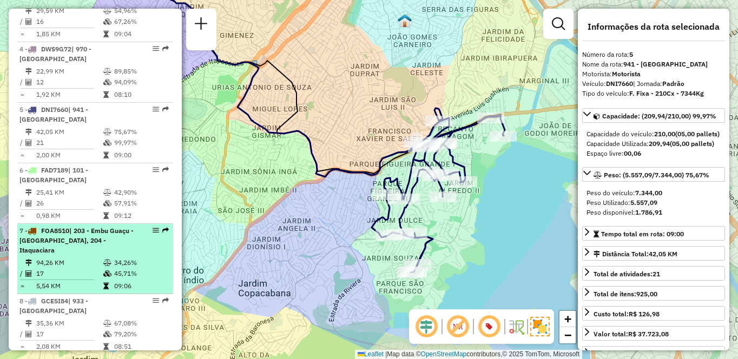
click at [111, 243] on div "7 - FOA8510 | 203 - Embu Guaçu - Itararé, 204 - Itaquaciara" at bounding box center [76, 240] width 115 height 29
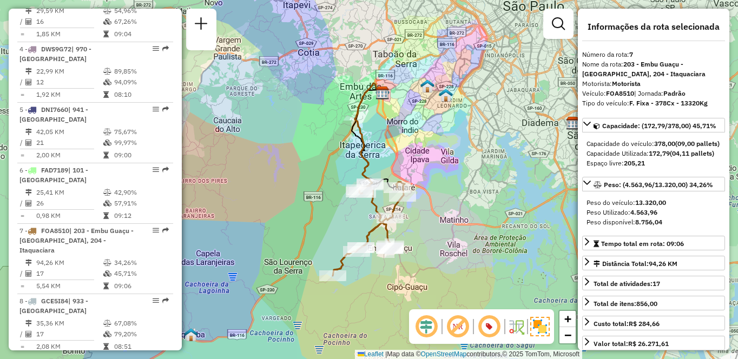
scroll to position [764, 0]
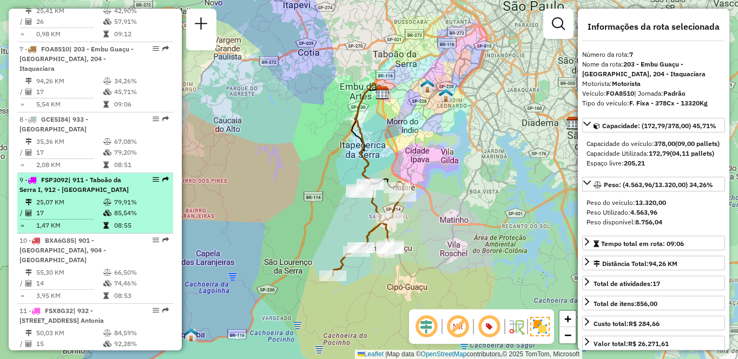
click at [56, 203] on td "25,07 KM" at bounding box center [69, 202] width 67 height 11
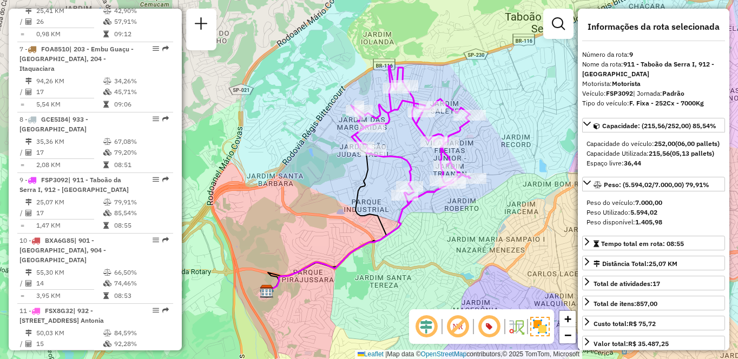
scroll to position [3993, 0]
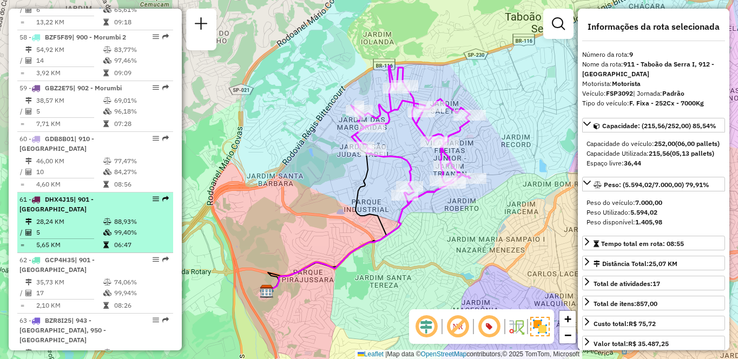
click at [98, 195] on div "61 - DHX4J15 | 901 - Jardim Palmas" at bounding box center [76, 204] width 115 height 19
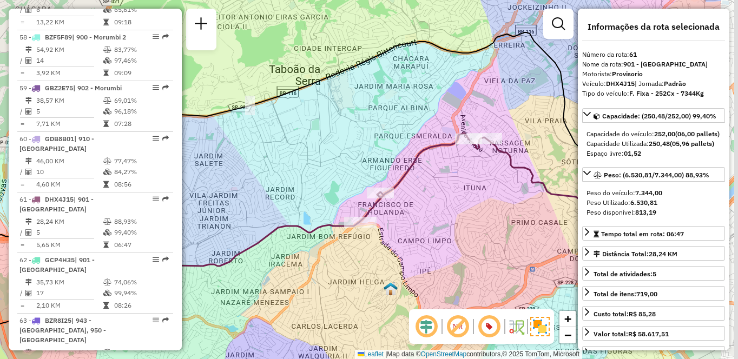
drag, startPoint x: 419, startPoint y: 231, endPoint x: 361, endPoint y: 236, distance: 58.7
click at [361, 236] on div "Janela de atendimento Grade de atendimento Capacidade Transportadoras Veículos …" at bounding box center [369, 179] width 738 height 359
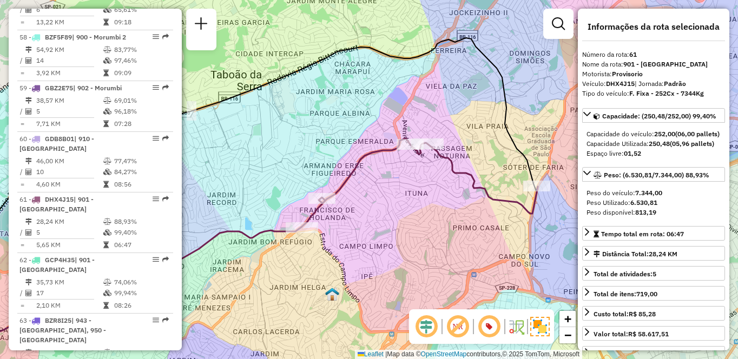
scroll to position [825, 0]
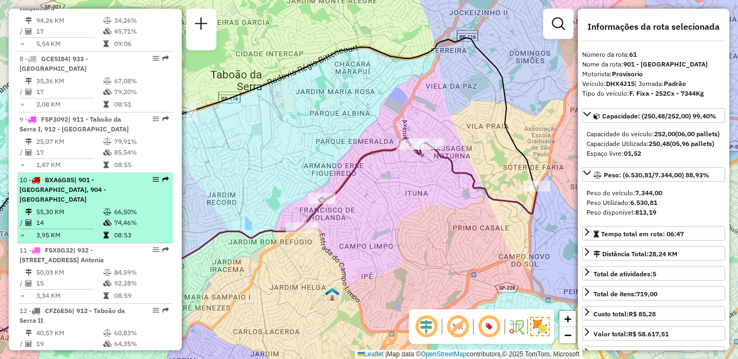
click at [114, 207] on td "66,50%" at bounding box center [141, 212] width 55 height 11
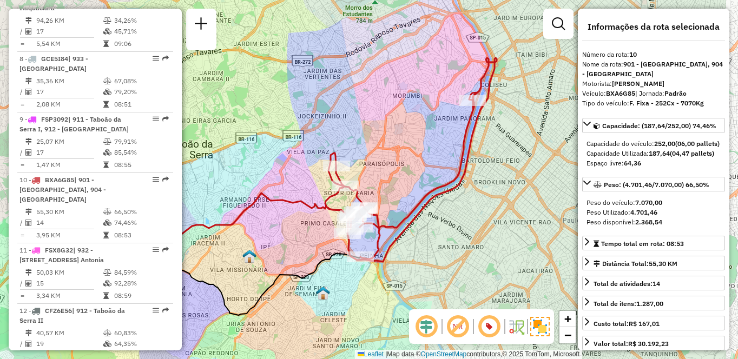
drag, startPoint x: 403, startPoint y: 275, endPoint x: 389, endPoint y: 275, distance: 14.6
click at [389, 275] on div "Janela de atendimento Grade de atendimento Capacidade Transportadoras Veículos …" at bounding box center [369, 179] width 738 height 359
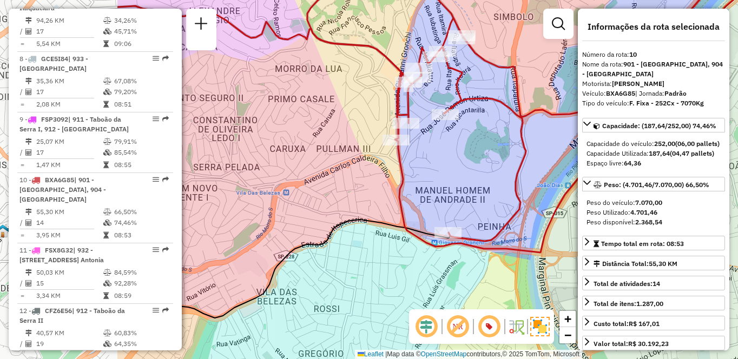
drag, startPoint x: 417, startPoint y: 207, endPoint x: 541, endPoint y: 216, distance: 124.8
click at [541, 216] on div "Janela de atendimento Grade de atendimento Capacidade Transportadoras Veículos …" at bounding box center [369, 179] width 738 height 359
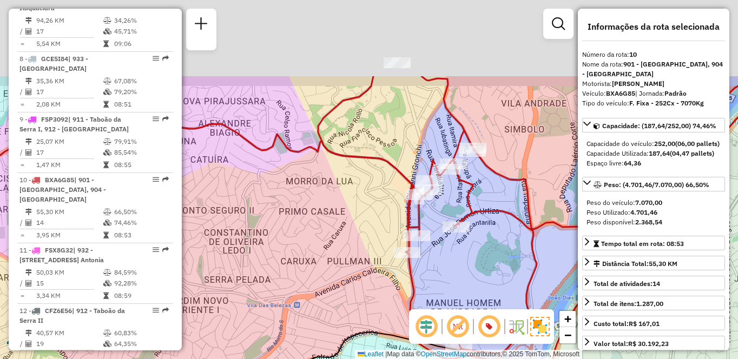
drag, startPoint x: 504, startPoint y: 113, endPoint x: 512, endPoint y: 233, distance: 120.4
click at [515, 234] on div "Janela de atendimento Grade de atendimento Capacidade Transportadoras Veículos …" at bounding box center [369, 179] width 738 height 359
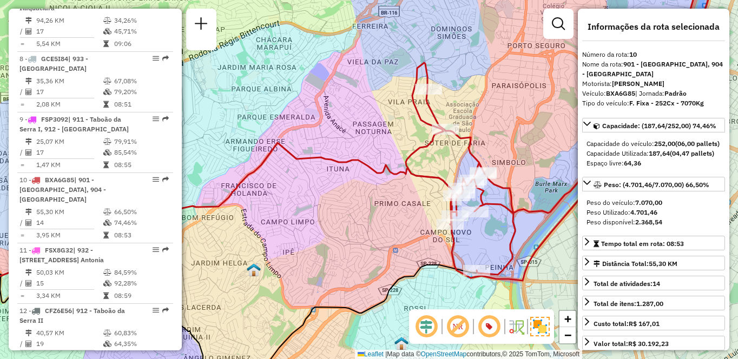
scroll to position [4175, 0]
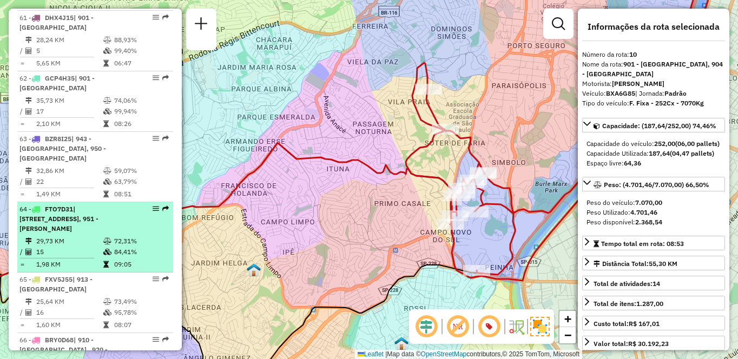
click at [60, 205] on span "| [STREET_ADDRESS], 951 - [PERSON_NAME]" at bounding box center [58, 219] width 79 height 28
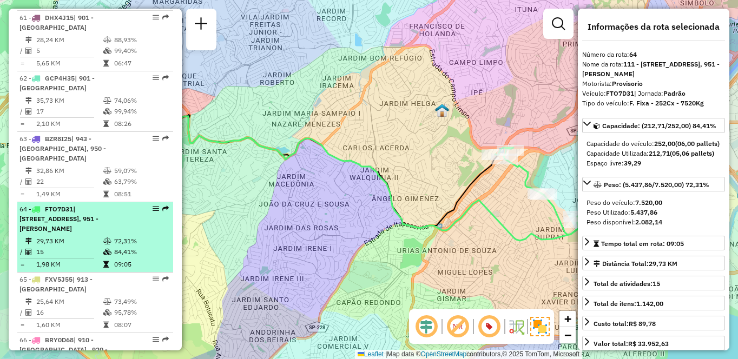
click at [85, 205] on span "| [STREET_ADDRESS], 951 - [PERSON_NAME]" at bounding box center [58, 219] width 79 height 28
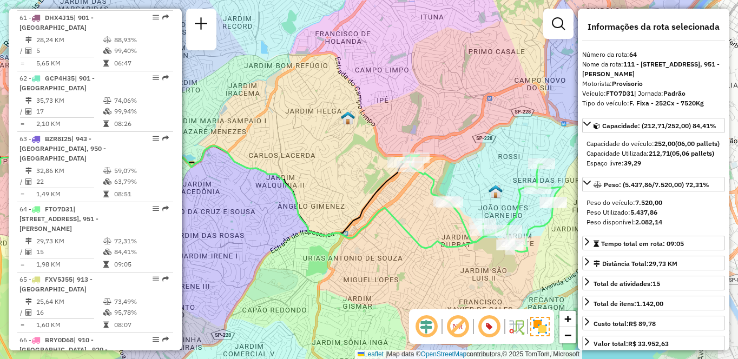
drag, startPoint x: 557, startPoint y: 240, endPoint x: 458, endPoint y: 247, distance: 99.3
click at [458, 247] on icon at bounding box center [236, 186] width 495 height 124
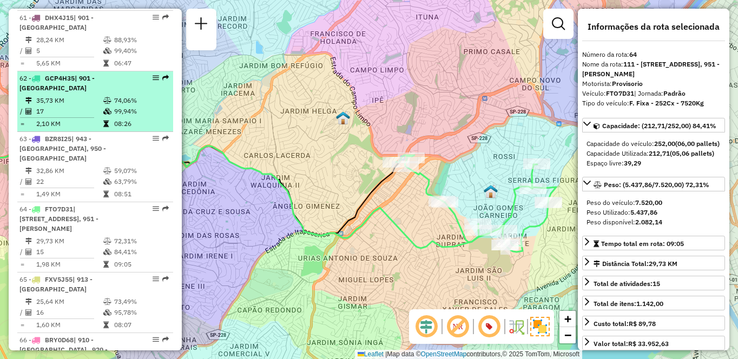
click at [85, 106] on td "17" at bounding box center [69, 111] width 67 height 11
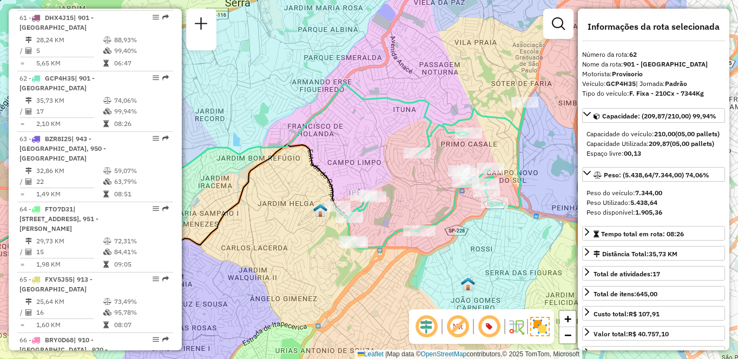
drag, startPoint x: 516, startPoint y: 261, endPoint x: 392, endPoint y: 256, distance: 124.0
click at [392, 256] on div "Janela de atendimento Grade de atendimento Capacidade Transportadoras Veículos …" at bounding box center [369, 179] width 738 height 359
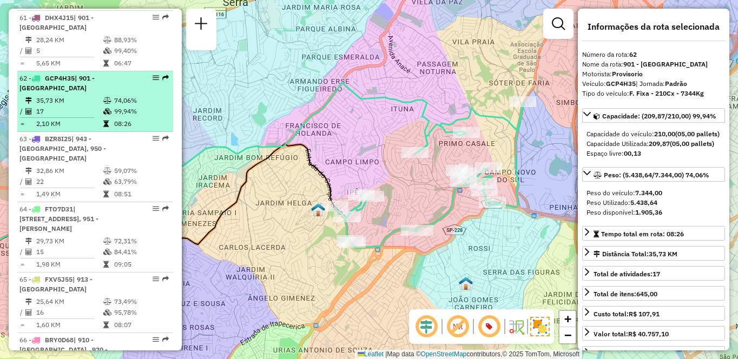
click at [85, 74] on span "| 901 - [GEOGRAPHIC_DATA]" at bounding box center [56, 83] width 75 height 18
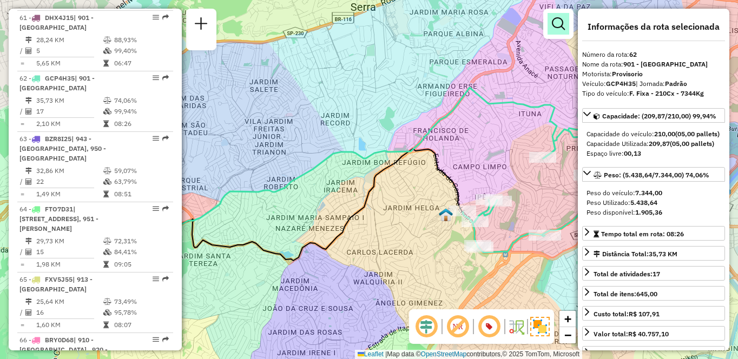
scroll to position [3831, 0]
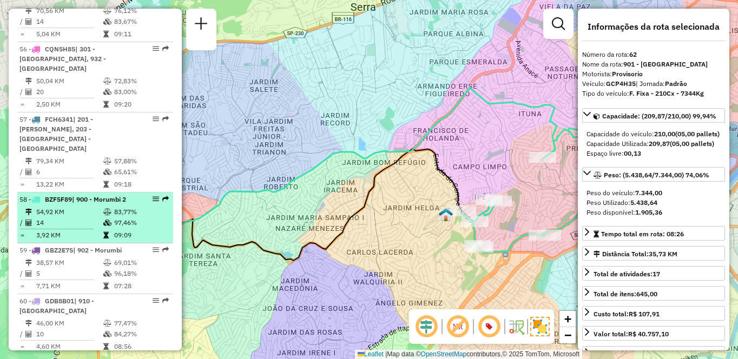
click at [40, 229] on hr at bounding box center [57, 229] width 74 height 1
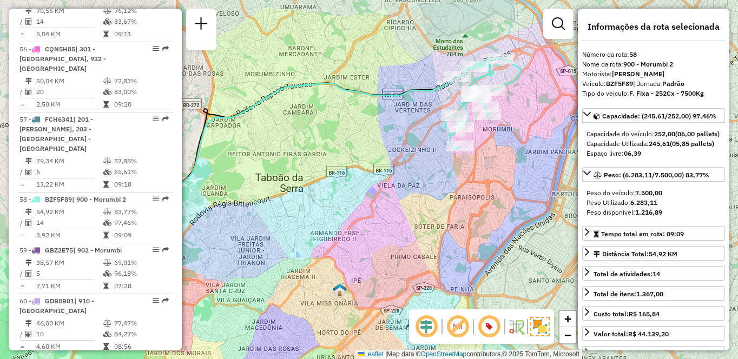
drag, startPoint x: 487, startPoint y: 193, endPoint x: 391, endPoint y: 215, distance: 98.8
click at [391, 215] on div "Janela de atendimento Grade de atendimento Capacidade Transportadoras Veículos …" at bounding box center [369, 179] width 738 height 359
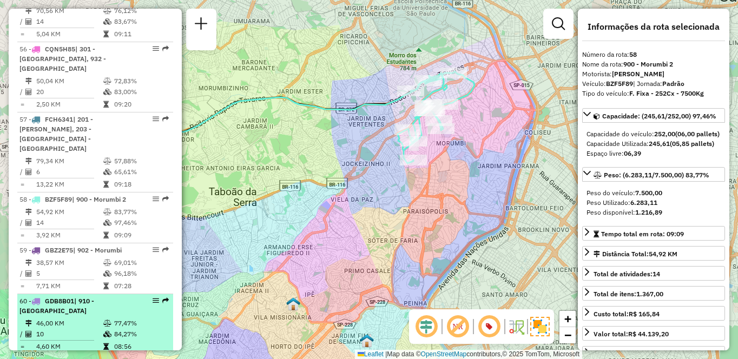
click at [90, 297] on div "60 - GDB8B01 | 910 - Parque Ipê" at bounding box center [76, 306] width 115 height 19
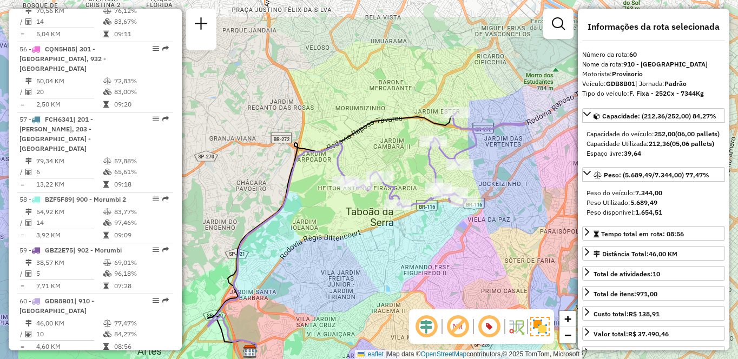
drag, startPoint x: 435, startPoint y: 195, endPoint x: 433, endPoint y: 258, distance: 62.8
click at [433, 258] on div "Janela de atendimento Grade de atendimento Capacidade Transportadoras Veículos …" at bounding box center [369, 179] width 738 height 359
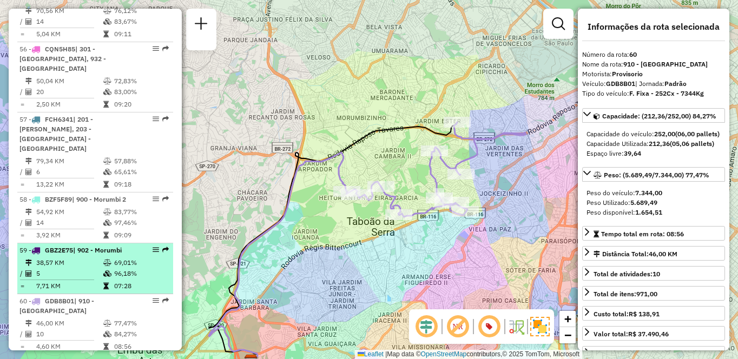
scroll to position [825, 0]
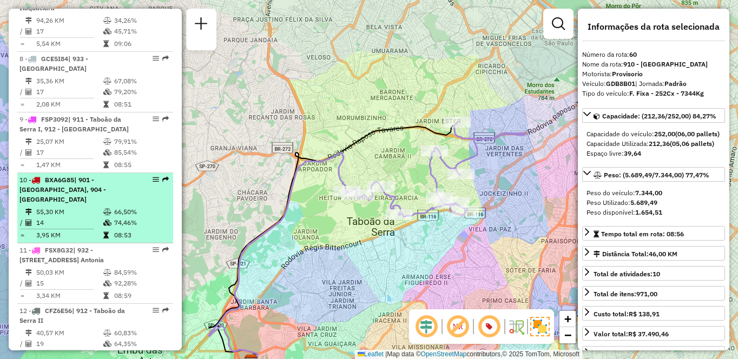
click at [90, 207] on td "55,30 KM" at bounding box center [69, 212] width 67 height 11
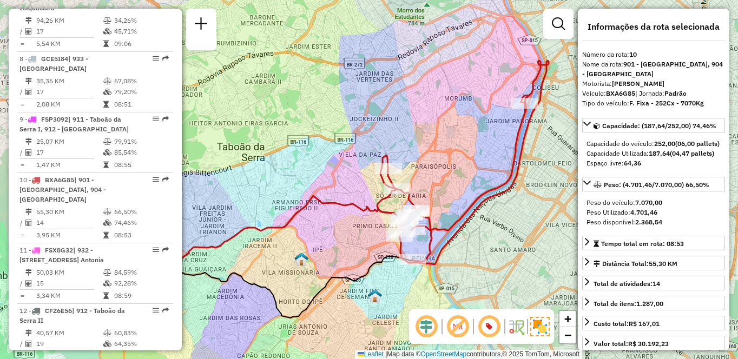
drag, startPoint x: 547, startPoint y: 175, endPoint x: 461, endPoint y: 204, distance: 90.4
click at [461, 204] on icon at bounding box center [463, 163] width 172 height 204
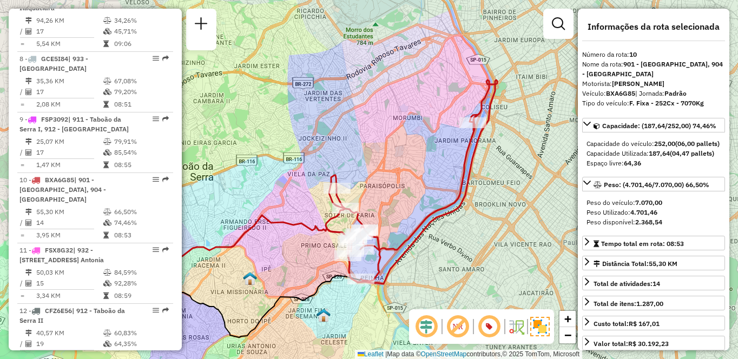
scroll to position [3933, 0]
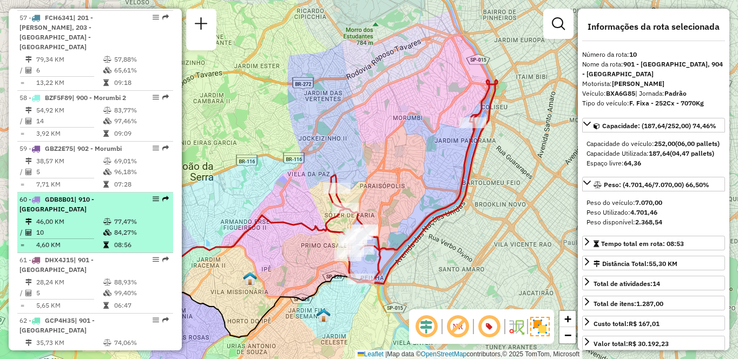
click at [103, 219] on icon at bounding box center [107, 222] width 8 height 6
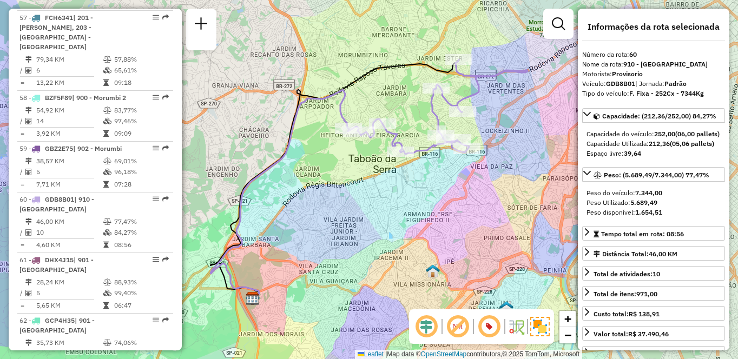
scroll to position [4115, 0]
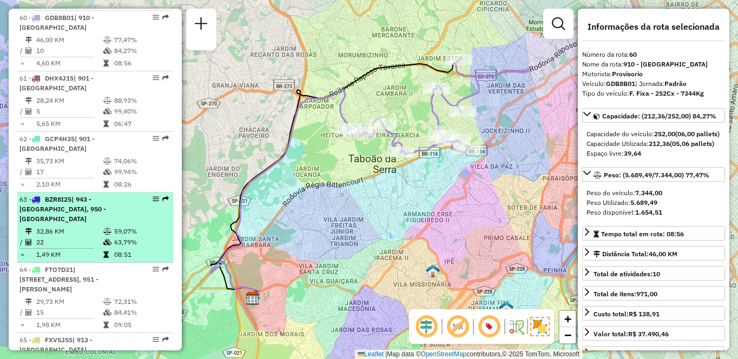
click at [65, 226] on td "32,86 KM" at bounding box center [69, 231] width 67 height 11
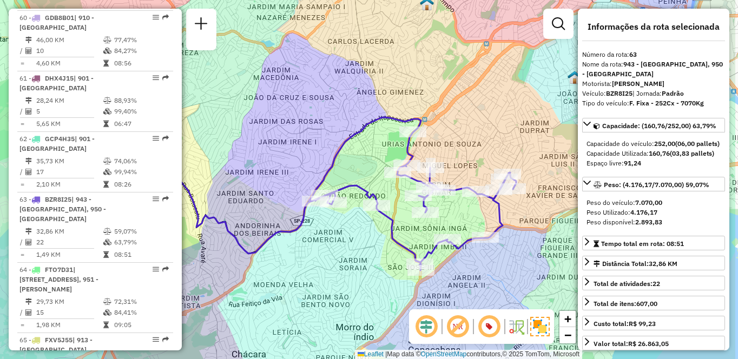
drag, startPoint x: 540, startPoint y: 264, endPoint x: 455, endPoint y: 232, distance: 91.3
click at [455, 232] on div "Rota 63 - Placa BZR8I25 97048827 - DISTRIBUIDORA DE BEB Janela de atendimento G…" at bounding box center [369, 179] width 738 height 359
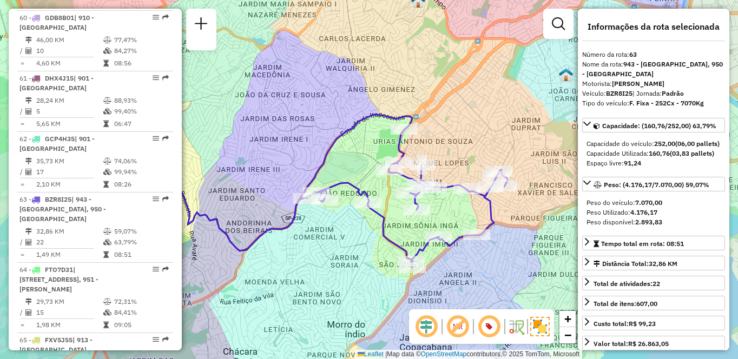
scroll to position [956, 0]
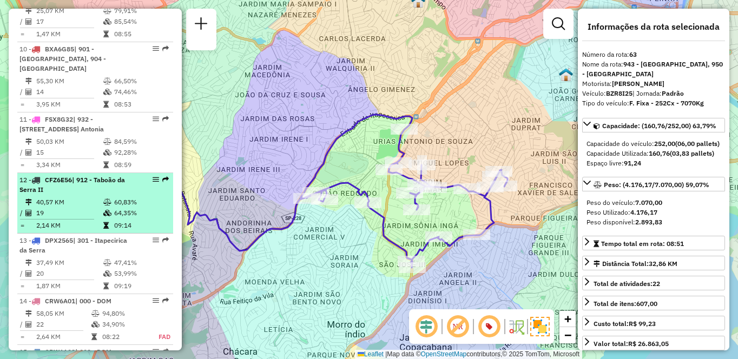
click at [94, 206] on td "40,57 KM" at bounding box center [69, 202] width 67 height 11
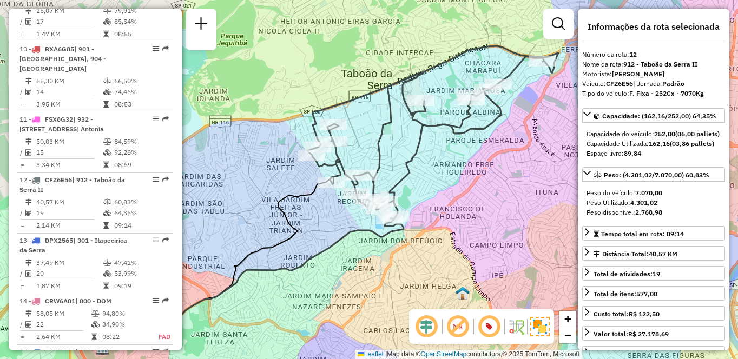
drag, startPoint x: 498, startPoint y: 154, endPoint x: 454, endPoint y: 176, distance: 49.1
click at [454, 176] on div "Janela de atendimento Grade de atendimento Capacidade Transportadoras Veículos …" at bounding box center [369, 179] width 738 height 359
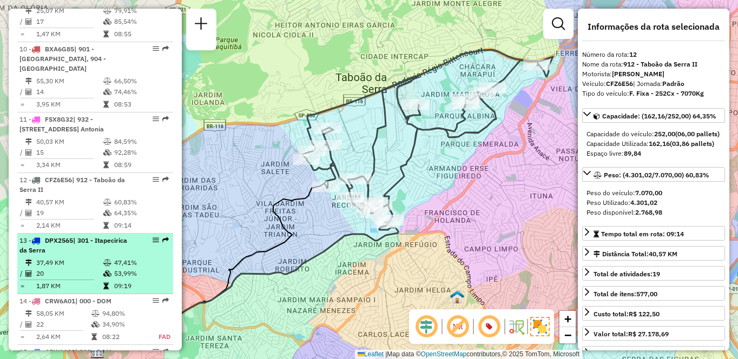
click at [103, 266] on icon at bounding box center [107, 263] width 8 height 6
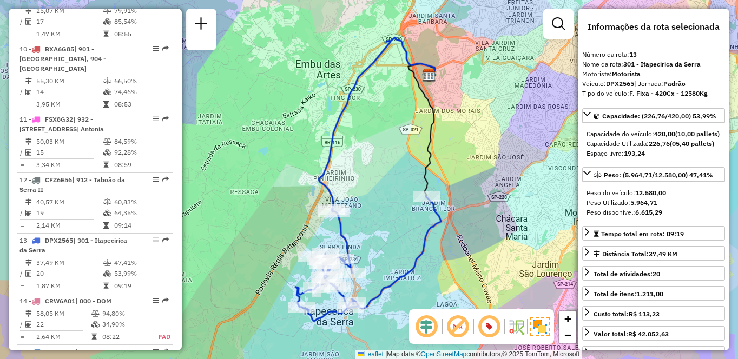
scroll to position [4246, 0]
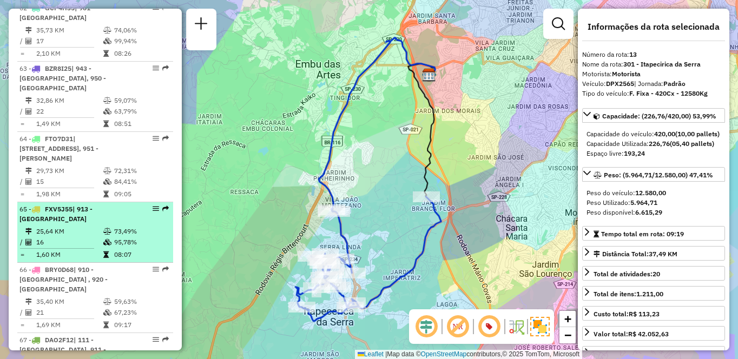
click at [111, 205] on div "65 - FXV5J55 | 913 - Campo Limpo" at bounding box center [76, 214] width 115 height 19
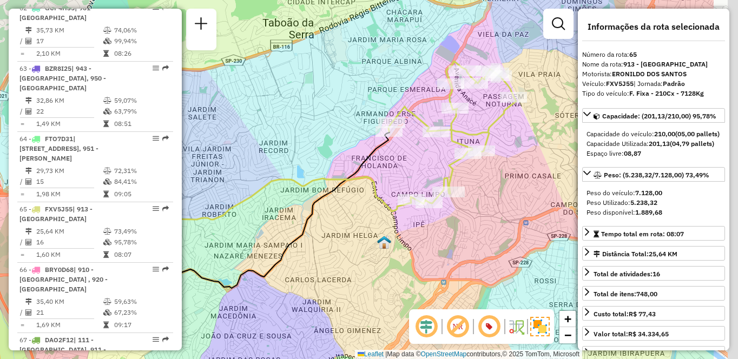
drag, startPoint x: 504, startPoint y: 247, endPoint x: 402, endPoint y: 248, distance: 102.3
click at [402, 248] on div "Janela de atendimento Grade de atendimento Capacidade Transportadoras Veículos …" at bounding box center [369, 179] width 738 height 359
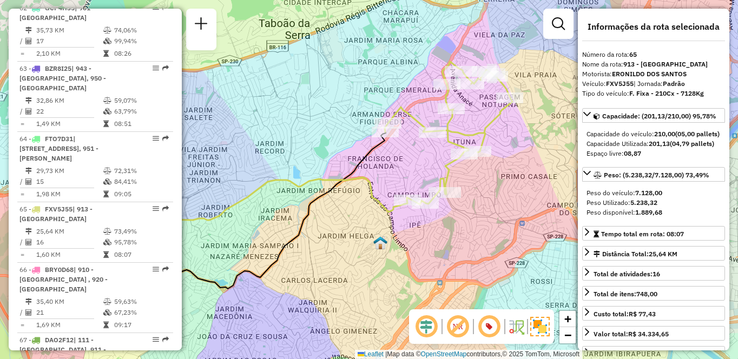
scroll to position [4549, 0]
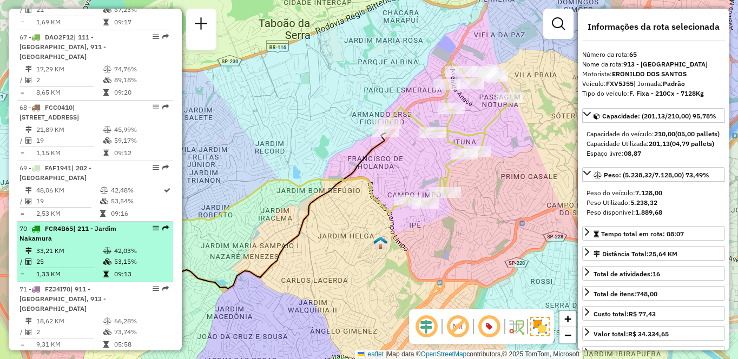
click at [121, 246] on td "42,03%" at bounding box center [141, 251] width 55 height 11
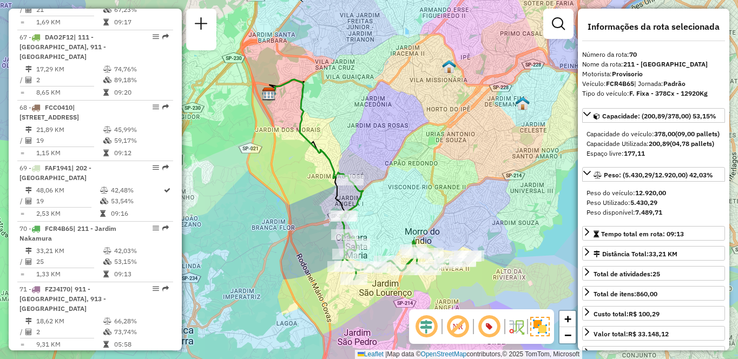
scroll to position [4306, 0]
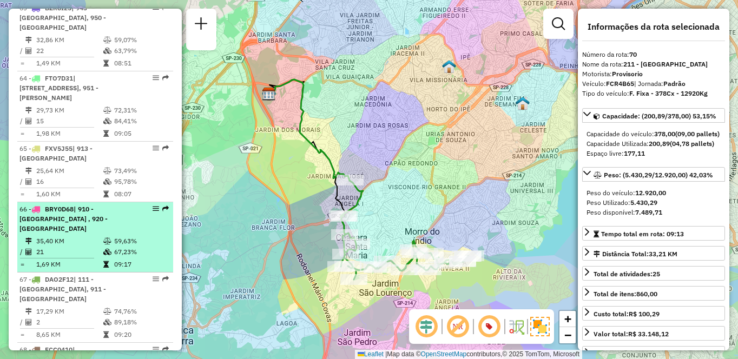
click at [76, 202] on li "66 - BRY0D68 | 910 - Parque Ipê , 920 - Parque Paulista 35,40 KM 59,63% / 21 67…" at bounding box center [95, 237] width 156 height 70
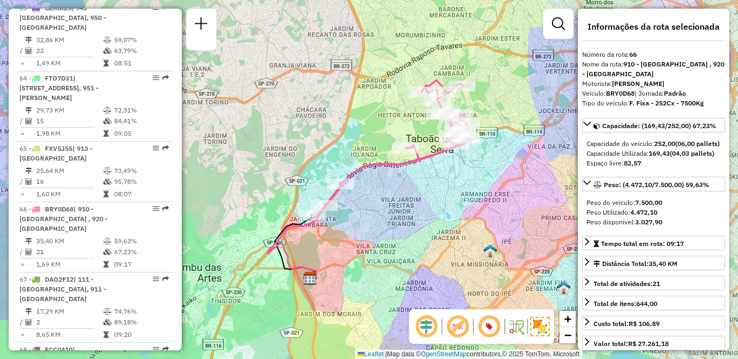
scroll to position [4488, 0]
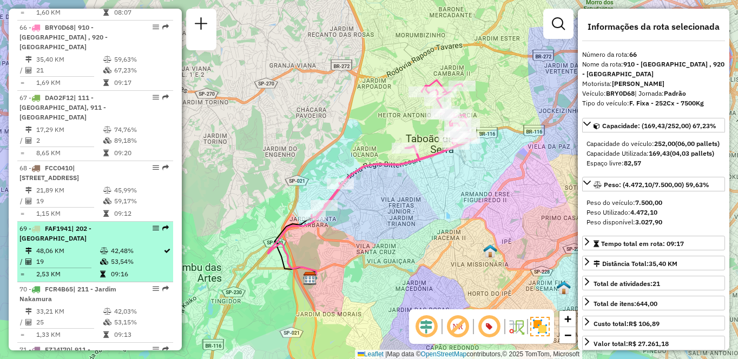
click at [78, 246] on td "48,06 KM" at bounding box center [68, 251] width 64 height 11
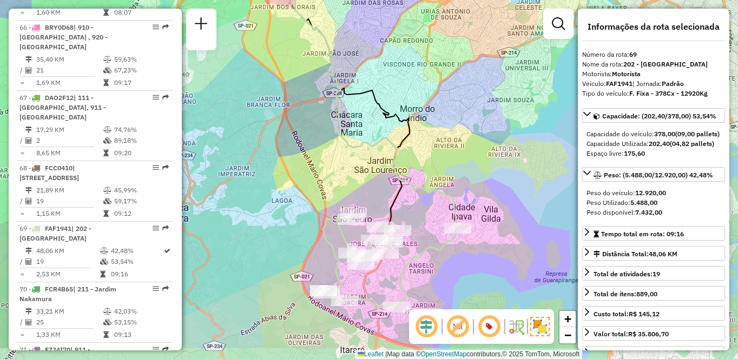
drag, startPoint x: 476, startPoint y: 208, endPoint x: 474, endPoint y: 182, distance: 25.5
click at [474, 182] on div "Janela de atendimento Grade de atendimento Capacidade Transportadoras Veículos …" at bounding box center [369, 179] width 738 height 359
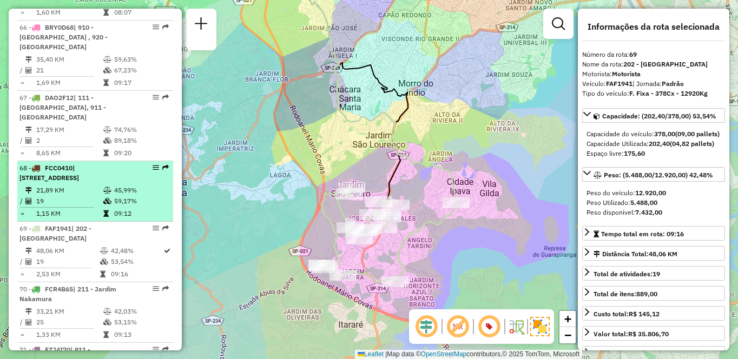
click at [74, 185] on td "21,89 KM" at bounding box center [69, 190] width 67 height 11
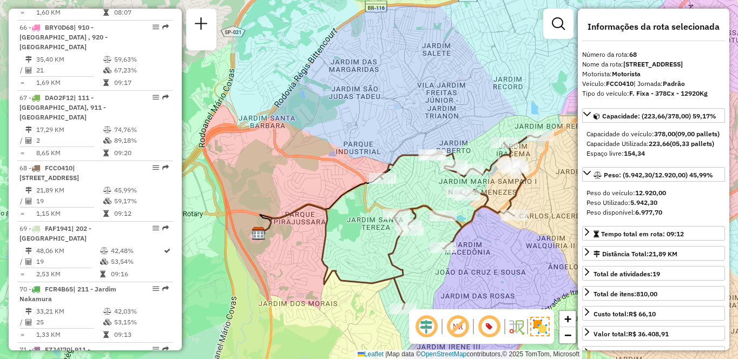
scroll to position [3639, 0]
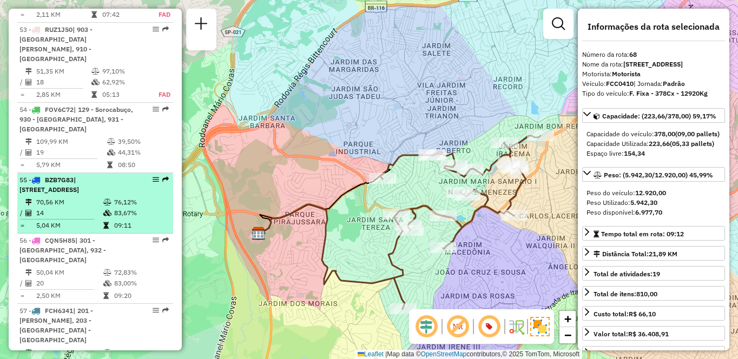
click at [41, 209] on td "14" at bounding box center [69, 213] width 67 height 11
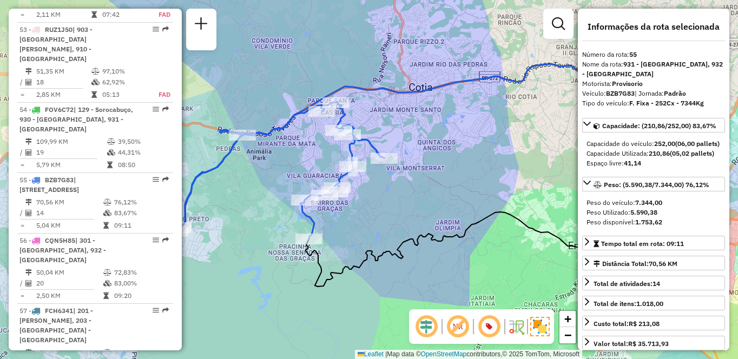
drag, startPoint x: 423, startPoint y: 234, endPoint x: 470, endPoint y: 226, distance: 47.2
click at [470, 226] on icon at bounding box center [507, 250] width 403 height 76
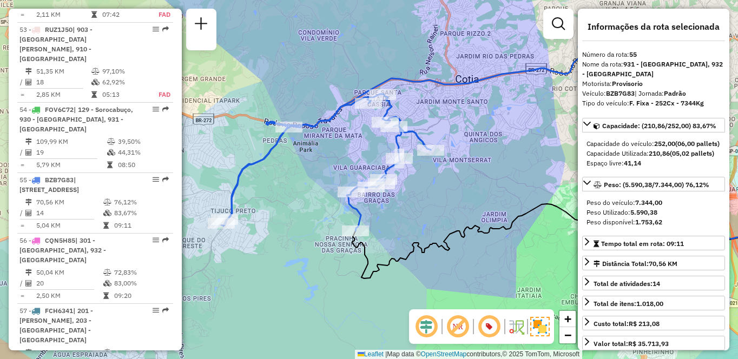
scroll to position [4054, 0]
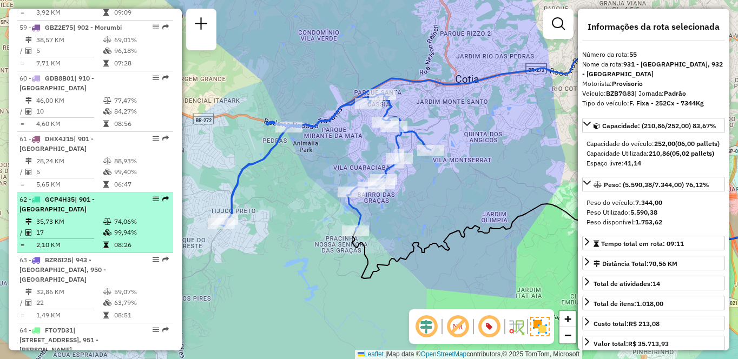
click at [85, 216] on td "35,73 KM" at bounding box center [69, 221] width 67 height 11
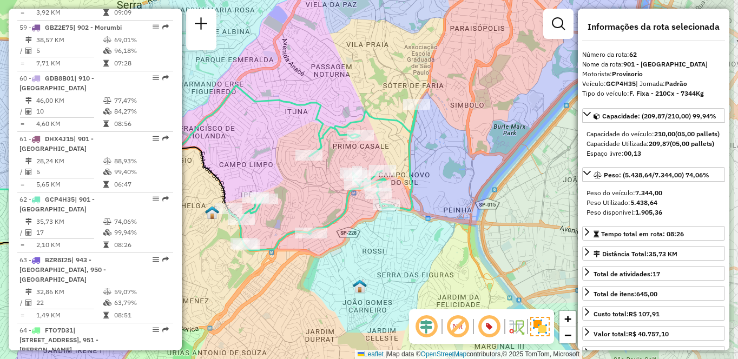
drag, startPoint x: 534, startPoint y: 218, endPoint x: 454, endPoint y: 232, distance: 81.3
click at [454, 232] on div "Janela de atendimento Grade de atendimento Capacidade Transportadoras Veículos …" at bounding box center [369, 179] width 738 height 359
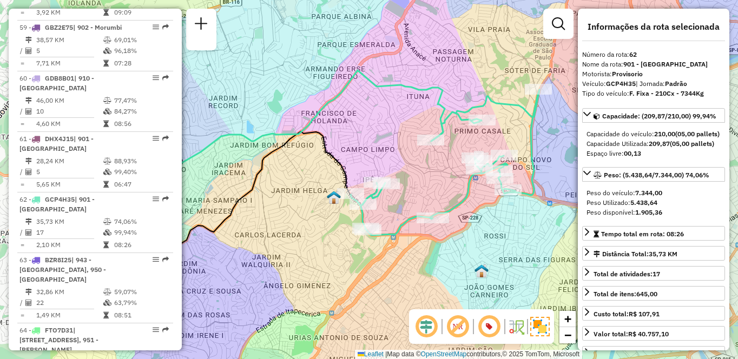
drag, startPoint x: 326, startPoint y: 267, endPoint x: 450, endPoint y: 251, distance: 124.9
click at [450, 251] on div "Janela de atendimento Grade de atendimento Capacidade Transportadoras Veículos …" at bounding box center [369, 179] width 738 height 359
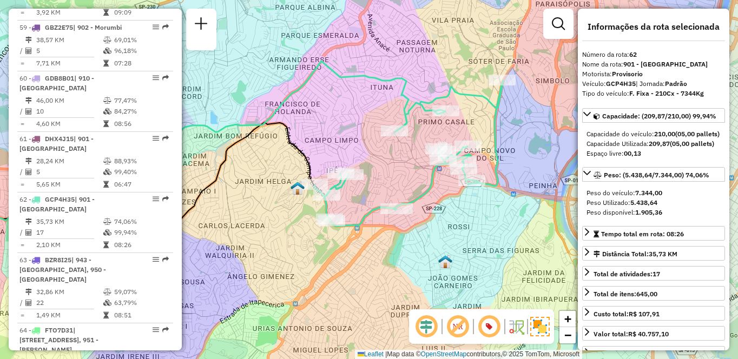
drag, startPoint x: 482, startPoint y: 247, endPoint x: 466, endPoint y: 241, distance: 17.1
click at [466, 241] on div "Janela de atendimento Grade de atendimento Capacidade Transportadoras Veículos …" at bounding box center [369, 179] width 738 height 359
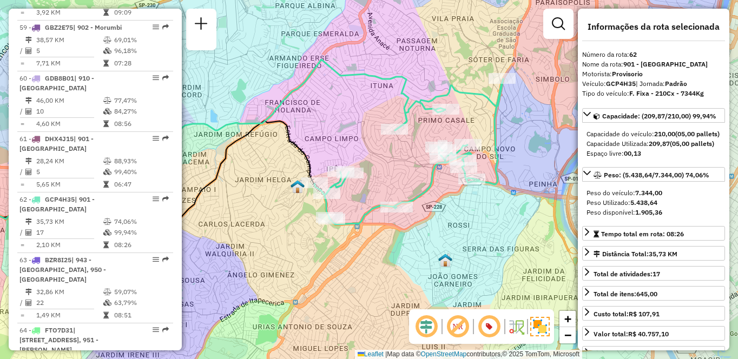
scroll to position [4306, 0]
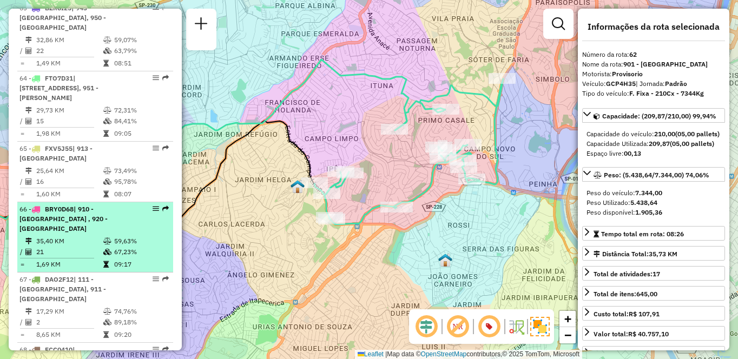
click at [106, 202] on li "66 - BRY0D68 | 910 - Parque Ipê , 920 - Parque Paulista 35,40 KM 59,63% / 21 67…" at bounding box center [95, 237] width 156 height 70
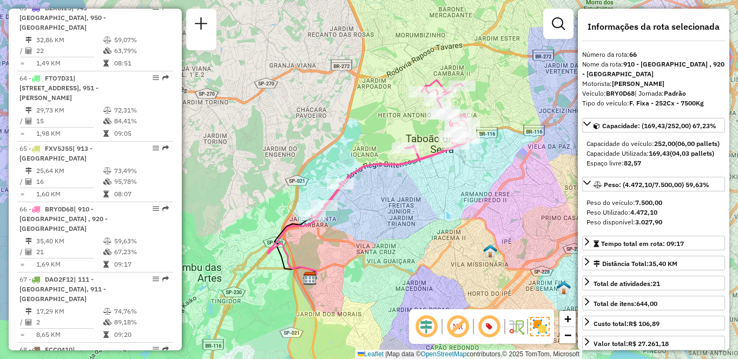
scroll to position [764, 0]
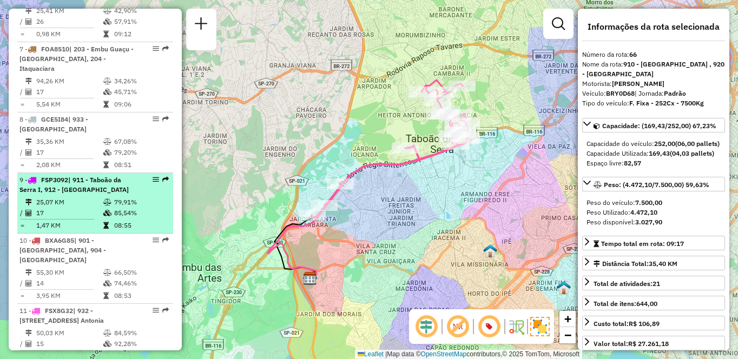
click at [83, 184] on div "9 - FSP3092 | 911 - Taboão da Serra I, 912 - Taboão da Serra II" at bounding box center [76, 184] width 115 height 19
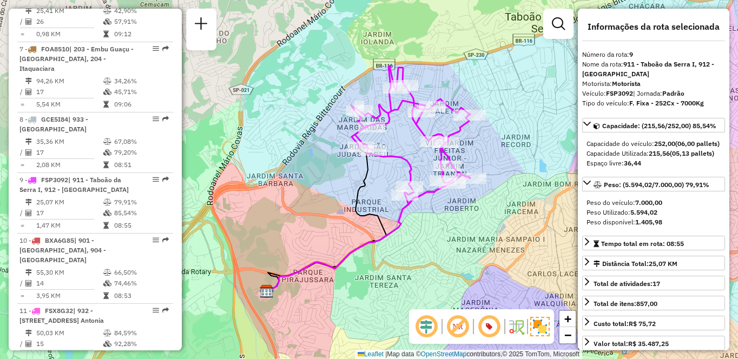
scroll to position [461, 0]
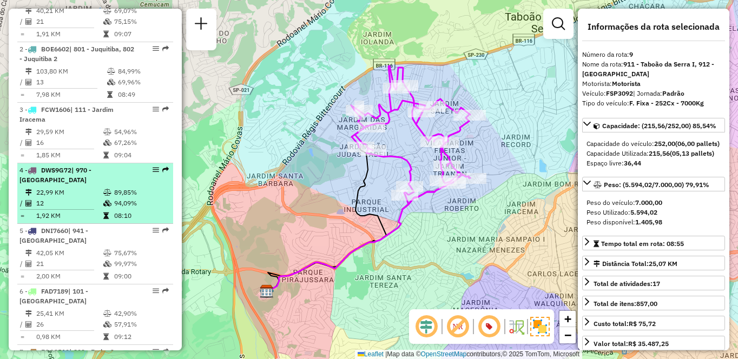
click at [96, 185] on div "4 - DWS9G72 | 970 - Jardim Alvorada" at bounding box center [76, 175] width 115 height 19
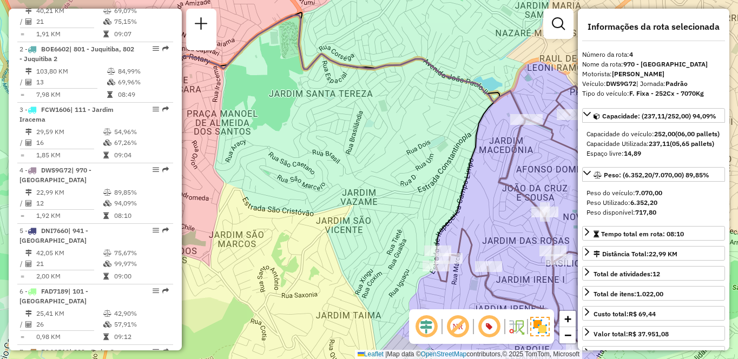
scroll to position [643, 0]
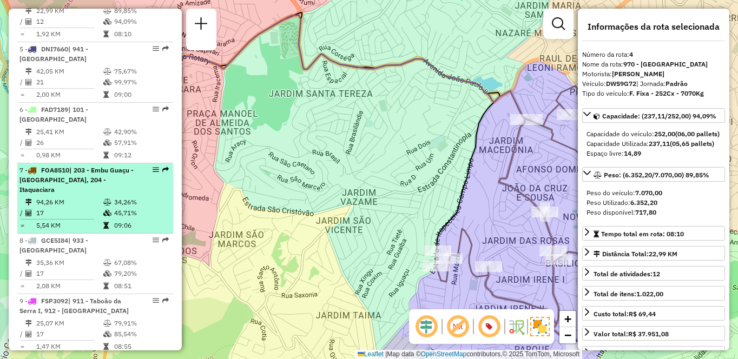
click at [70, 208] on td "17" at bounding box center [69, 213] width 67 height 11
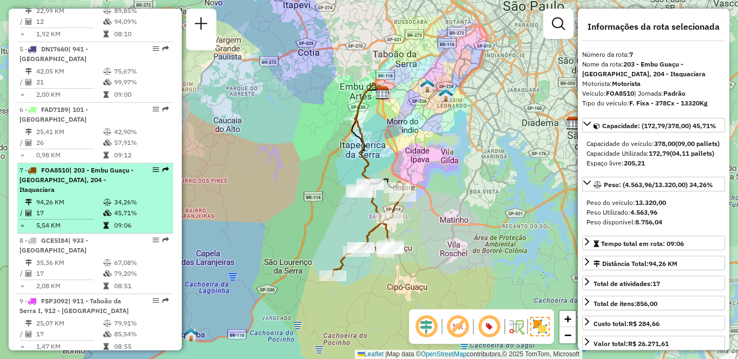
click at [122, 203] on td "34,26%" at bounding box center [141, 202] width 55 height 11
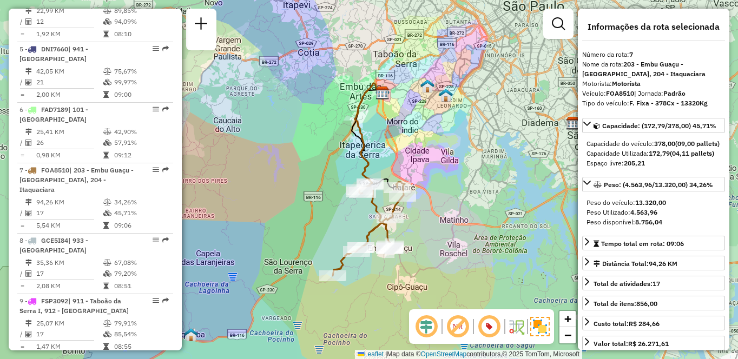
scroll to position [4306, 0]
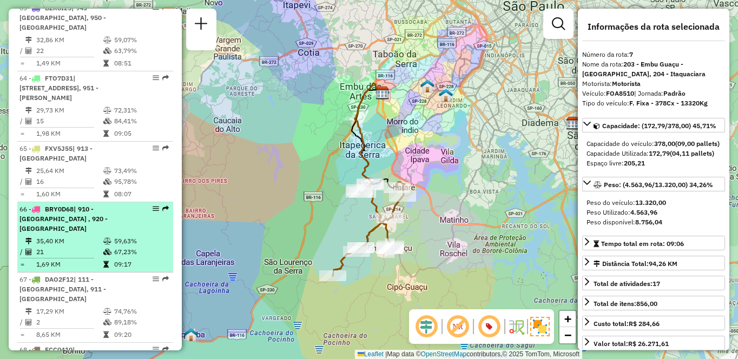
click at [111, 236] on td at bounding box center [108, 241] width 11 height 11
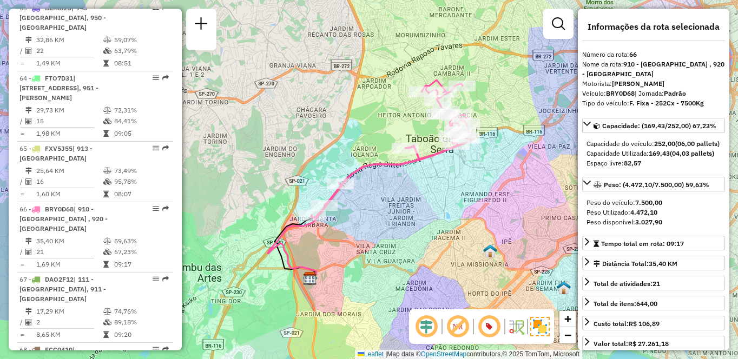
scroll to position [764, 0]
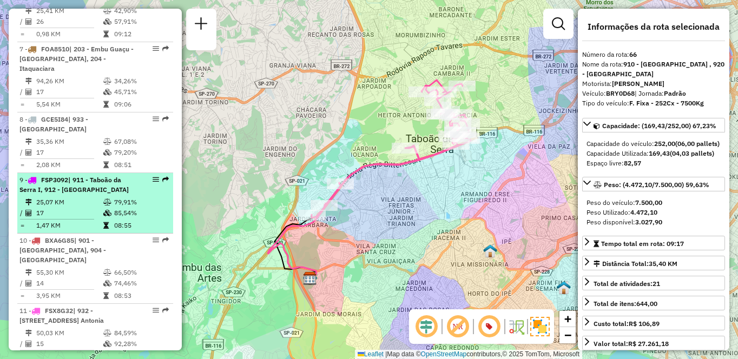
click at [88, 190] on span "| 911 - Taboão da Serra I, 912 - [GEOGRAPHIC_DATA]" at bounding box center [73, 185] width 109 height 18
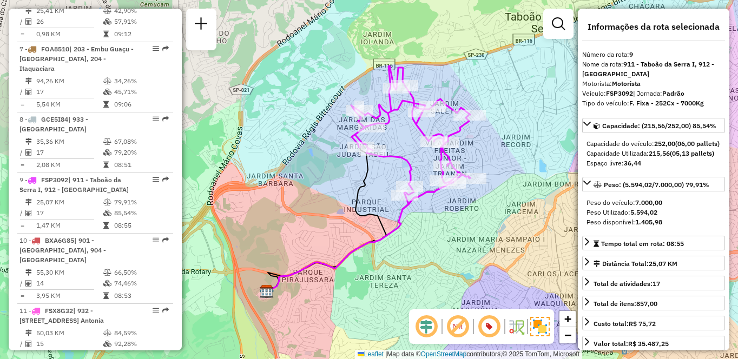
scroll to position [461, 0]
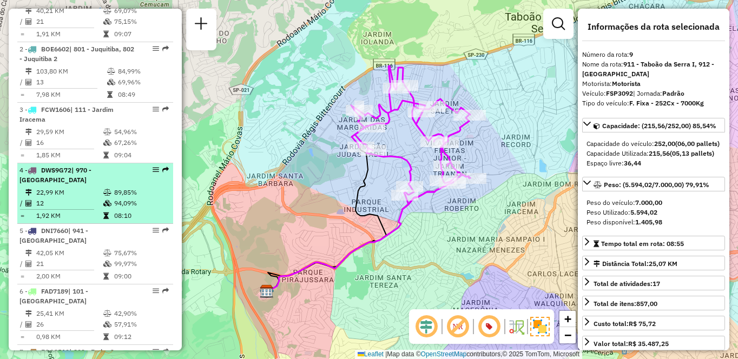
click at [65, 198] on td "22,99 KM" at bounding box center [69, 192] width 67 height 11
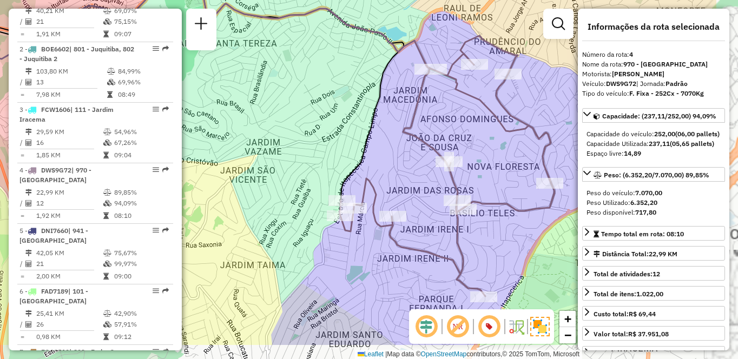
drag, startPoint x: 532, startPoint y: 235, endPoint x: 436, endPoint y: 185, distance: 108.2
click at [436, 185] on div "Janela de atendimento Grade de atendimento Capacidade Transportadoras Veículos …" at bounding box center [369, 179] width 738 height 359
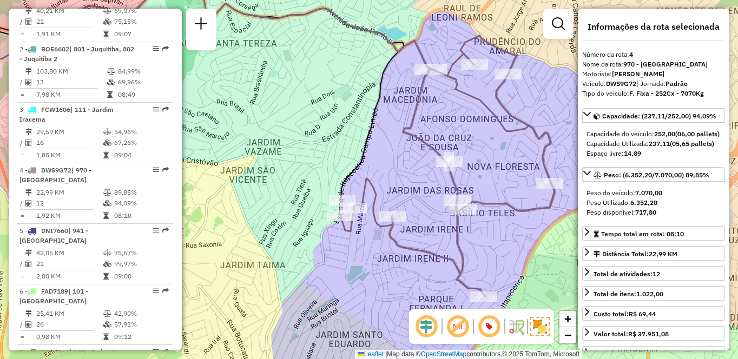
scroll to position [3993, 0]
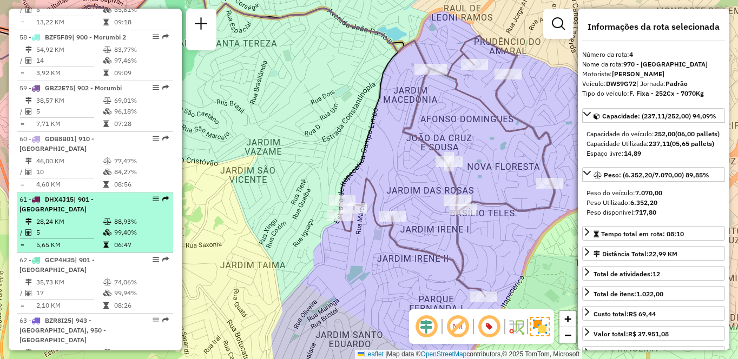
click at [57, 195] on div "61 - DHX4J15 | 901 - Jardim Palmas" at bounding box center [76, 204] width 115 height 19
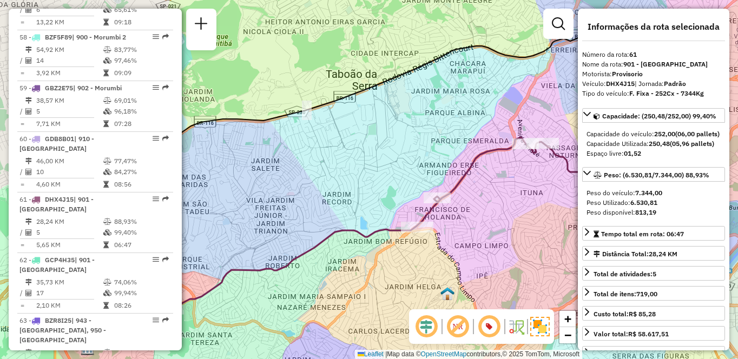
drag, startPoint x: 528, startPoint y: 185, endPoint x: 426, endPoint y: 219, distance: 106.6
click at [426, 219] on div "Janela de atendimento Grade de atendimento Capacidade Transportadoras Veículos …" at bounding box center [369, 179] width 738 height 359
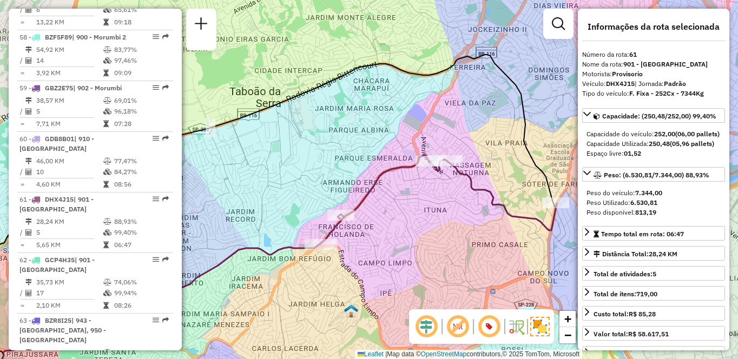
drag, startPoint x: 468, startPoint y: 220, endPoint x: 424, endPoint y: 212, distance: 44.1
click at [424, 212] on div "Janela de atendimento Grade de atendimento Capacidade Transportadoras Veículos …" at bounding box center [369, 179] width 738 height 359
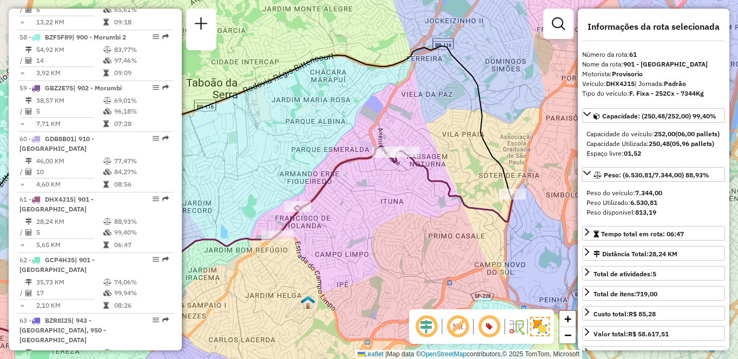
scroll to position [461, 0]
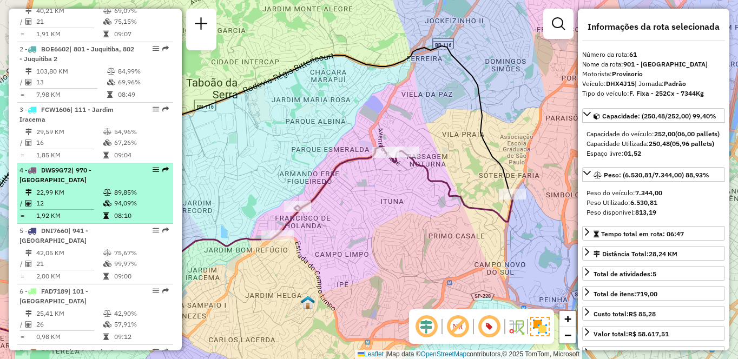
click at [89, 198] on td "22,99 KM" at bounding box center [69, 192] width 67 height 11
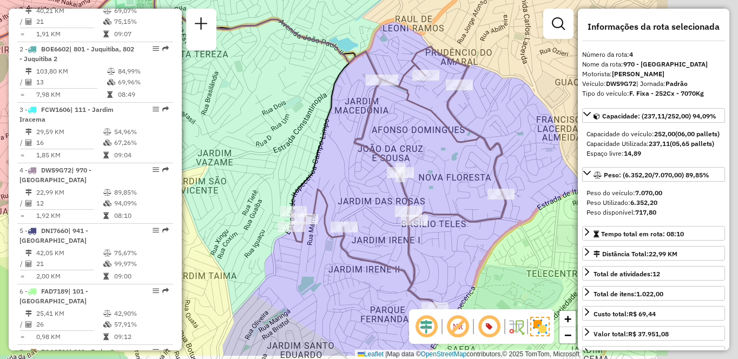
drag, startPoint x: 495, startPoint y: 208, endPoint x: 258, endPoint y: 147, distance: 245.3
click at [258, 147] on div "Janela de atendimento Grade de atendimento Capacidade Transportadoras Veículos …" at bounding box center [369, 179] width 738 height 359
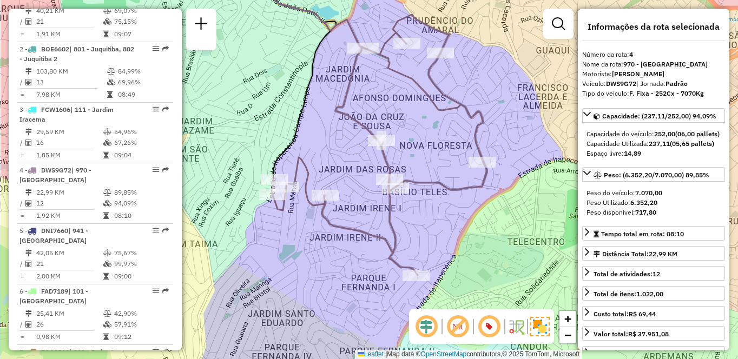
drag, startPoint x: 371, startPoint y: 85, endPoint x: 405, endPoint y: 82, distance: 34.3
click at [405, 82] on div "Janela de atendimento Grade de atendimento Capacidade Transportadoras Veículos …" at bounding box center [369, 179] width 738 height 359
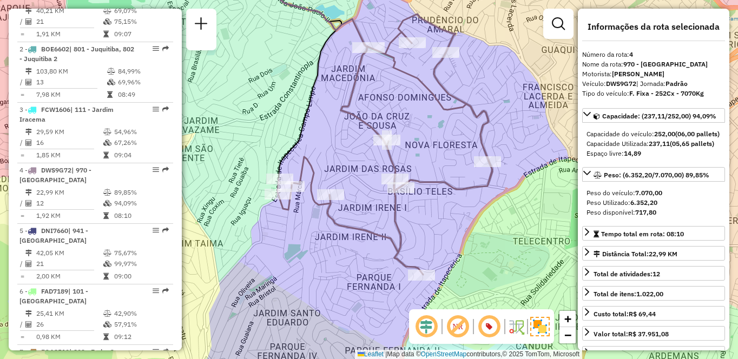
scroll to position [643, 0]
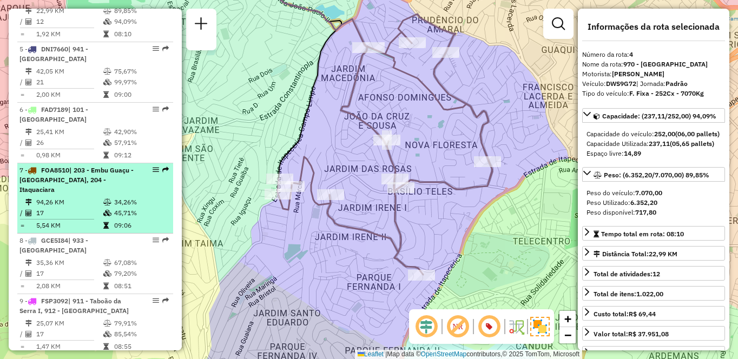
click at [109, 218] on td at bounding box center [108, 213] width 11 height 11
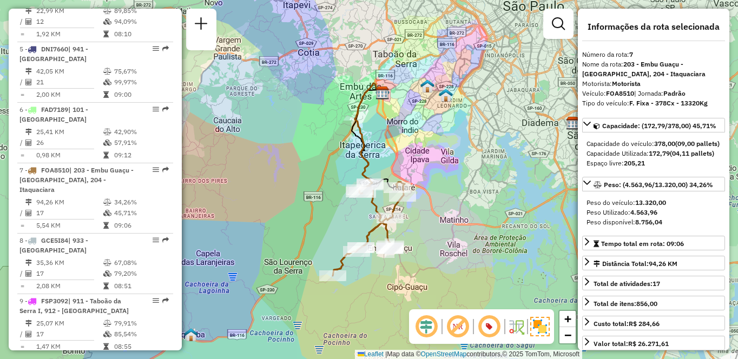
scroll to position [3137, 0]
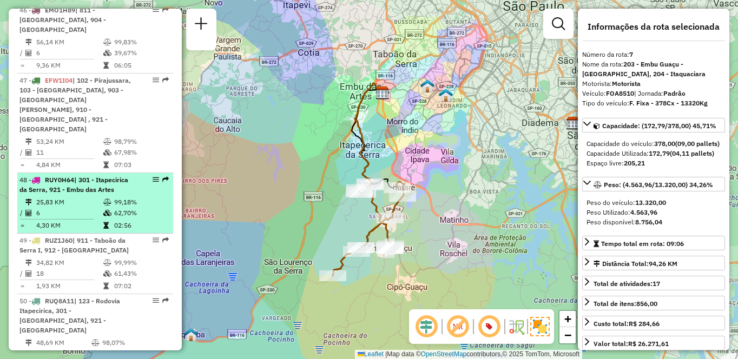
click at [83, 192] on span "| 301 - Itapecirica da Serra, 921 - Embu das Artes" at bounding box center [73, 185] width 109 height 18
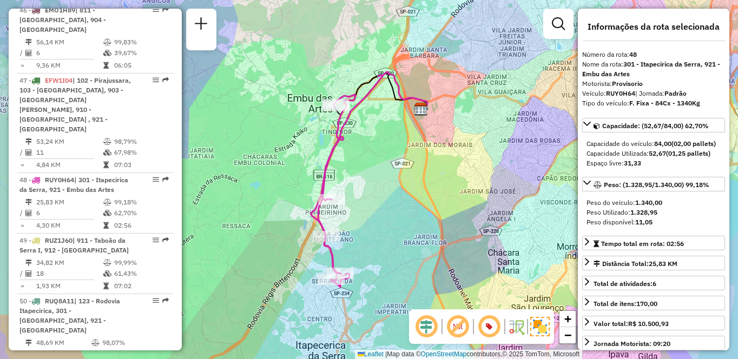
scroll to position [3339, 0]
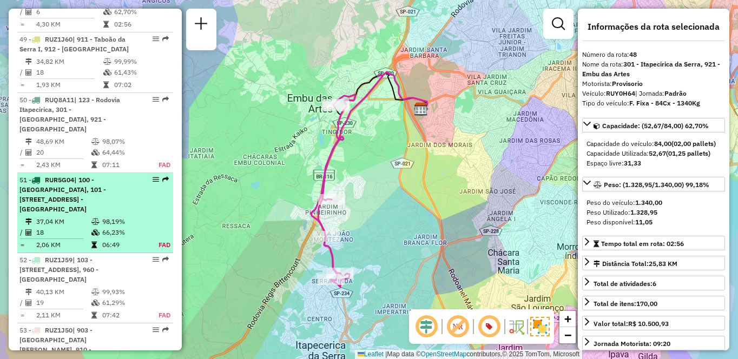
click at [93, 228] on td at bounding box center [96, 232] width 11 height 11
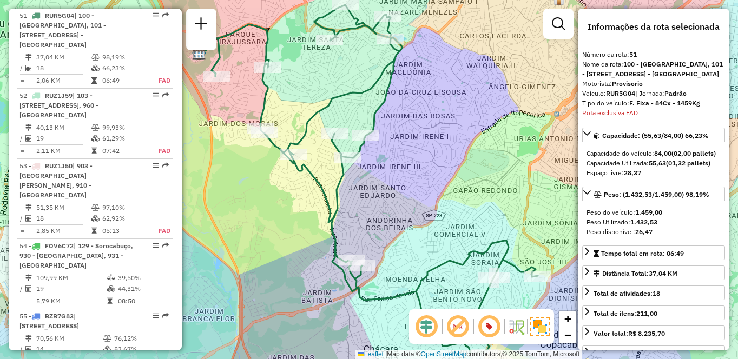
scroll to position [3268, 0]
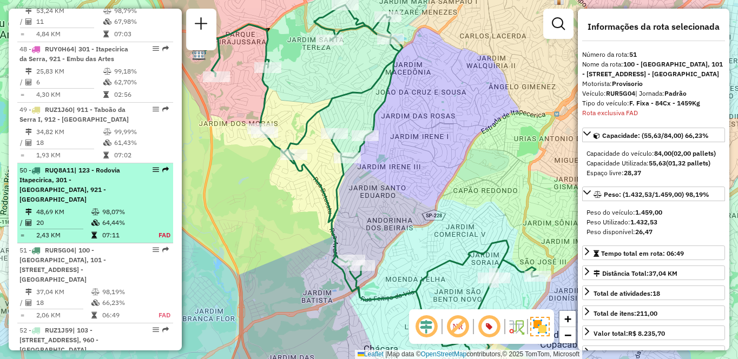
click at [88, 201] on span "| 123 - Rodovia Itapecirica, 301 - [GEOGRAPHIC_DATA], 921 - [GEOGRAPHIC_DATA]" at bounding box center [69, 184] width 101 height 37
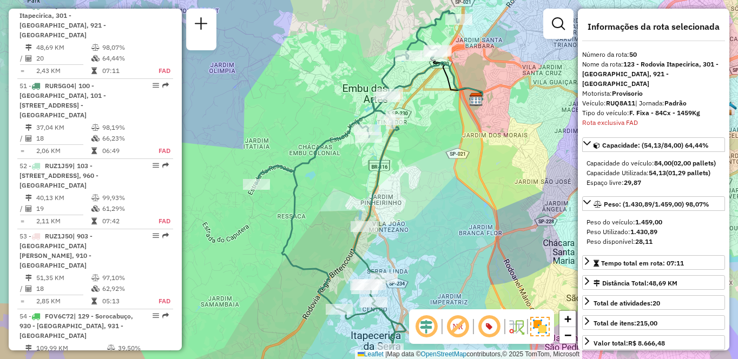
scroll to position [3137, 0]
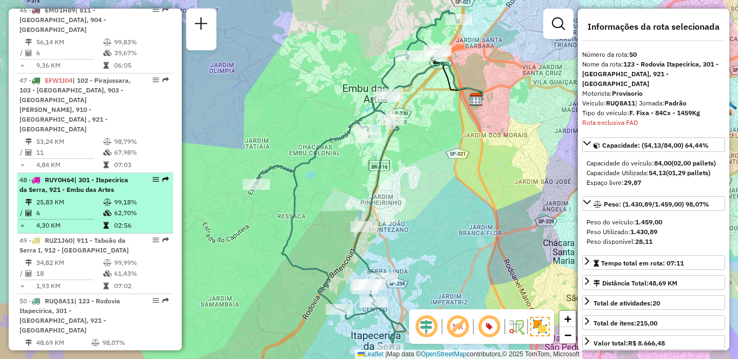
click at [67, 208] on td "25,83 KM" at bounding box center [69, 202] width 67 height 11
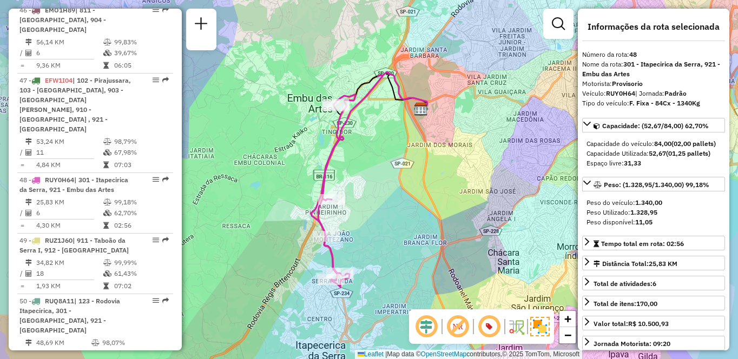
scroll to position [400, 0]
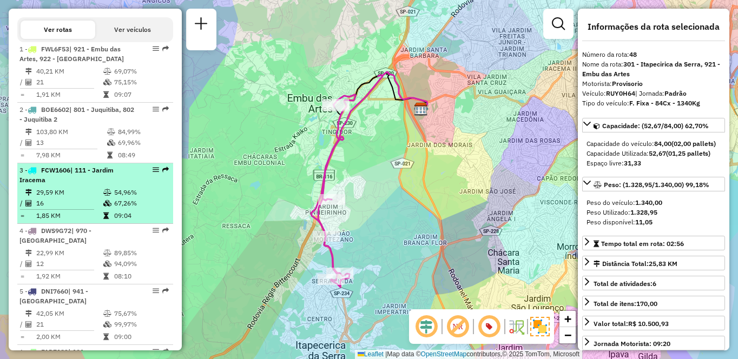
click at [75, 185] on div "3 - FCW1606 | 111 - Jardim Iracema" at bounding box center [76, 175] width 115 height 19
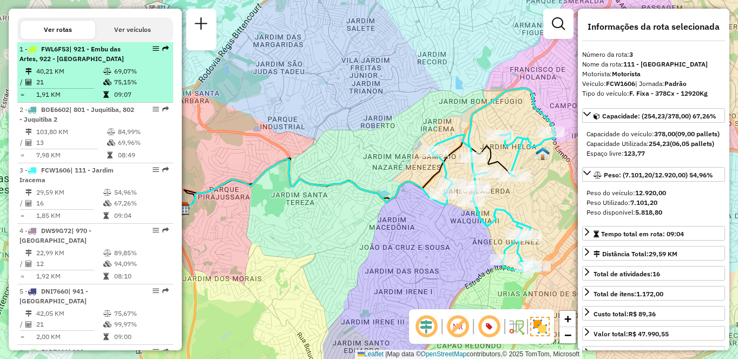
click at [100, 77] on td "40,21 KM" at bounding box center [69, 71] width 67 height 11
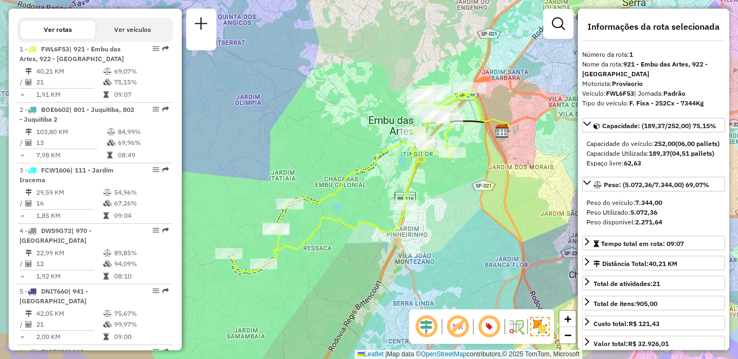
scroll to position [825, 0]
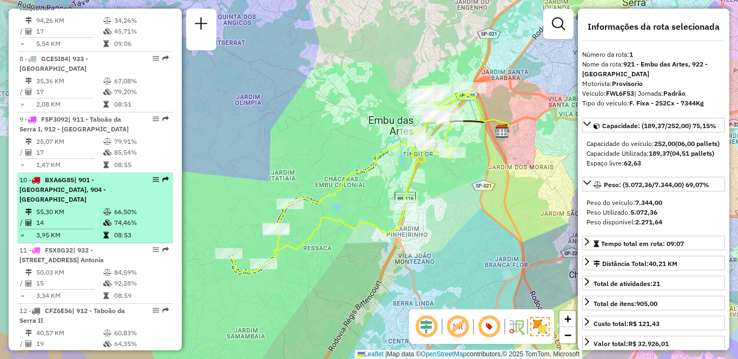
click at [56, 207] on td "55,30 KM" at bounding box center [69, 212] width 67 height 11
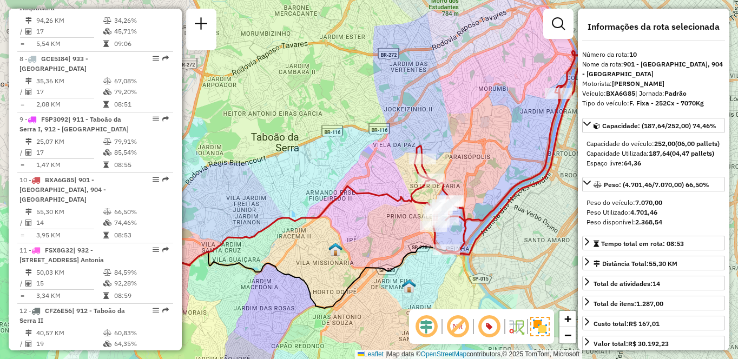
scroll to position [3831, 0]
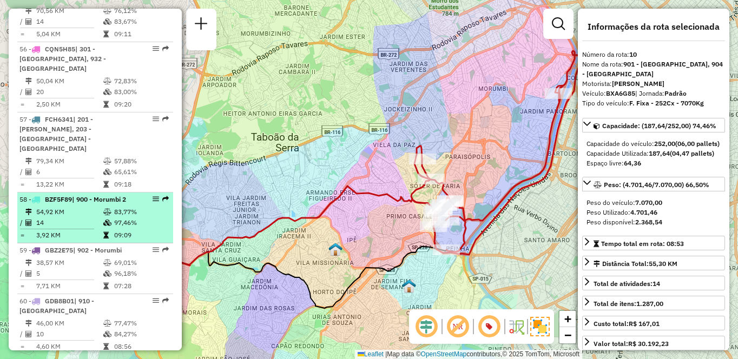
click at [107, 209] on icon at bounding box center [107, 212] width 8 height 6
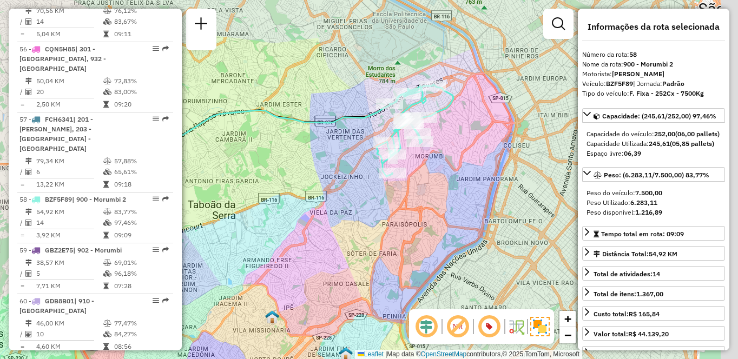
drag, startPoint x: 499, startPoint y: 158, endPoint x: 379, endPoint y: 194, distance: 125.5
click at [379, 194] on div "Janela de atendimento Grade de atendimento Capacidade Transportadoras Veículos …" at bounding box center [369, 179] width 738 height 359
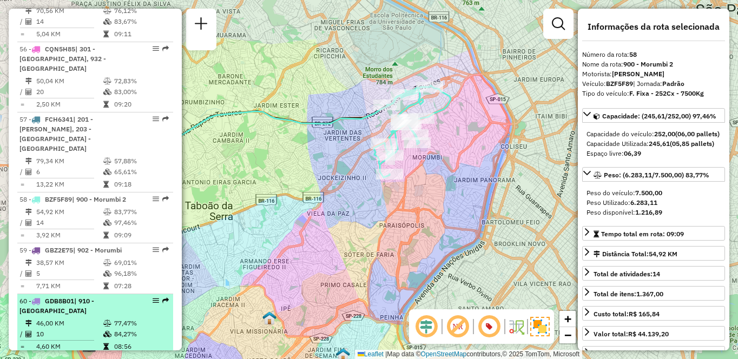
click at [84, 318] on td "46,00 KM" at bounding box center [69, 323] width 67 height 11
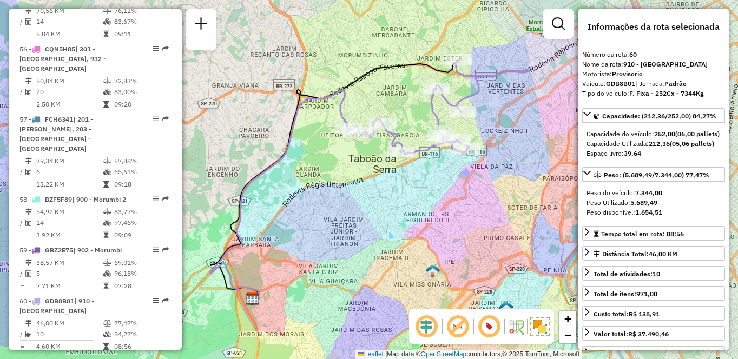
scroll to position [4115, 0]
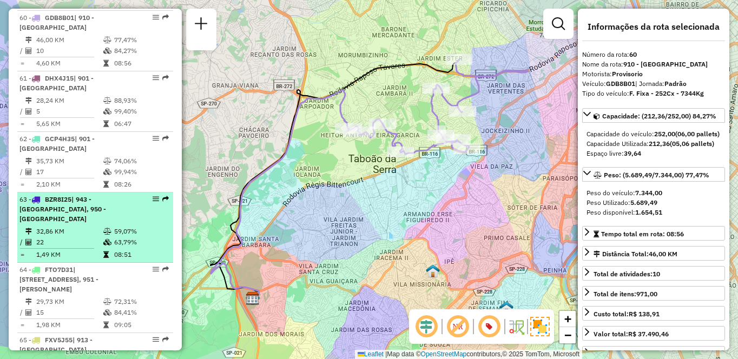
click at [94, 226] on td "32,86 KM" at bounding box center [69, 231] width 67 height 11
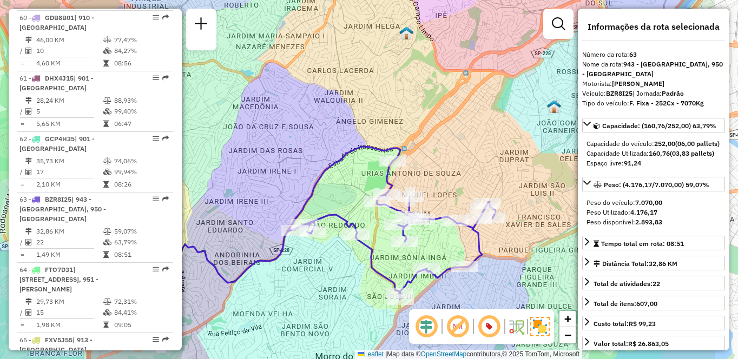
drag, startPoint x: 458, startPoint y: 263, endPoint x: 408, endPoint y: 263, distance: 50.3
click at [408, 263] on div "Janela de atendimento Grade de atendimento Capacidade Transportadoras Veículos …" at bounding box center [369, 179] width 738 height 359
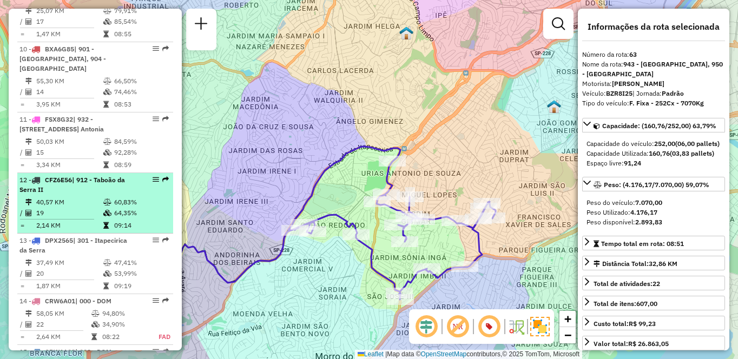
click at [70, 202] on td "40,57 KM" at bounding box center [69, 202] width 67 height 11
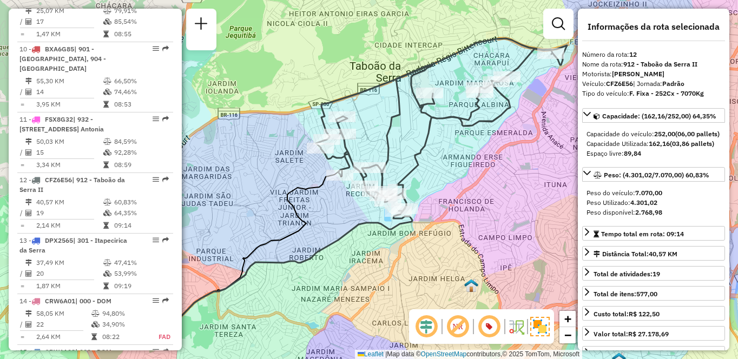
drag, startPoint x: 483, startPoint y: 136, endPoint x: 457, endPoint y: 144, distance: 26.9
click at [457, 144] on div "Janela de atendimento Grade de atendimento Capacidade Transportadoras Veículos …" at bounding box center [369, 179] width 738 height 359
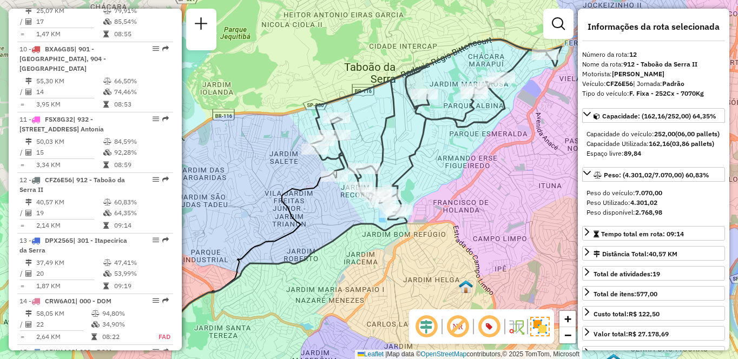
scroll to position [4246, 0]
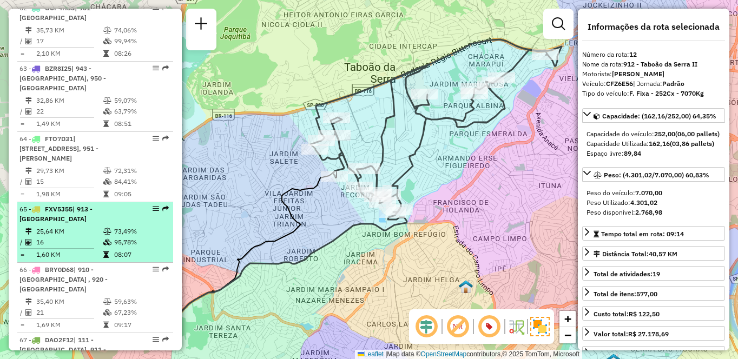
click at [43, 237] on td "16" at bounding box center [69, 242] width 67 height 11
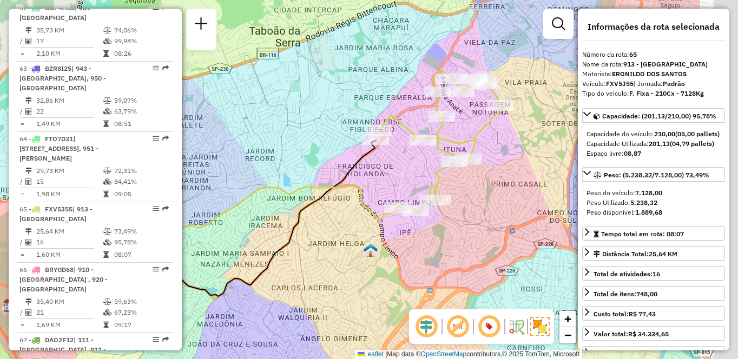
drag, startPoint x: 492, startPoint y: 205, endPoint x: 361, endPoint y: 216, distance: 131.5
click at [361, 216] on icon at bounding box center [204, 246] width 386 height 122
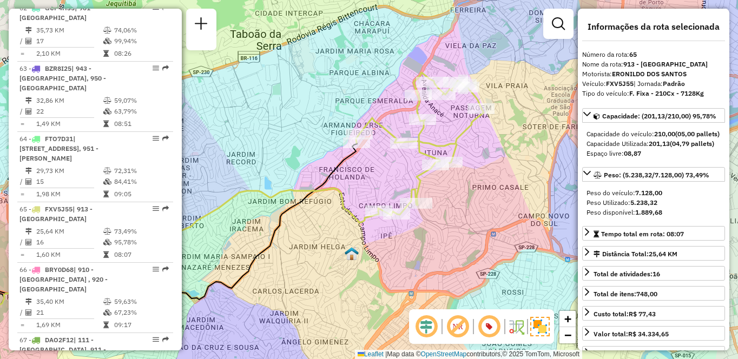
scroll to position [3770, 0]
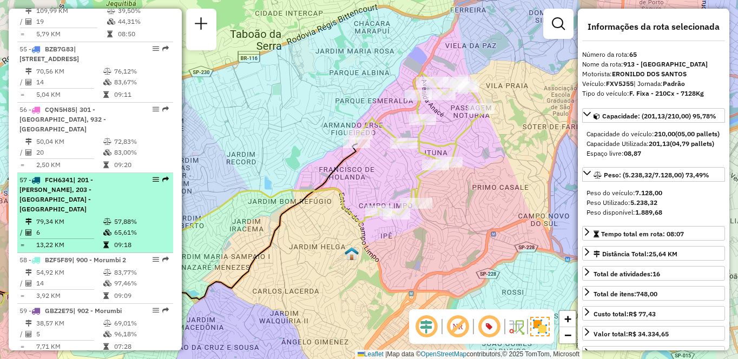
click at [91, 240] on td "13,22 KM" at bounding box center [69, 245] width 67 height 11
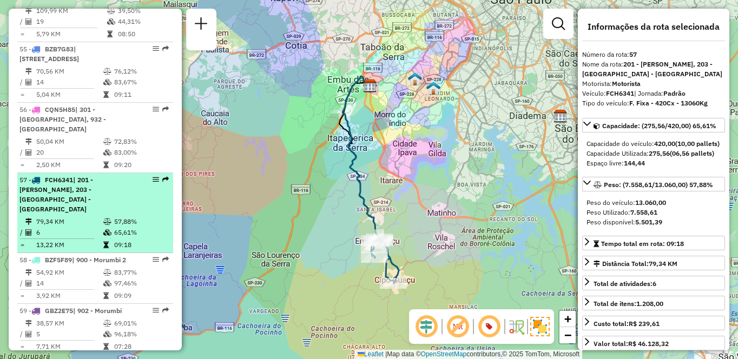
click at [90, 195] on li "57 - FCH6341 | 201 - Embu Guaçu, 203 - Embu Guaçu - Itararé 79,34 KM 57,88% / 6…" at bounding box center [95, 213] width 156 height 80
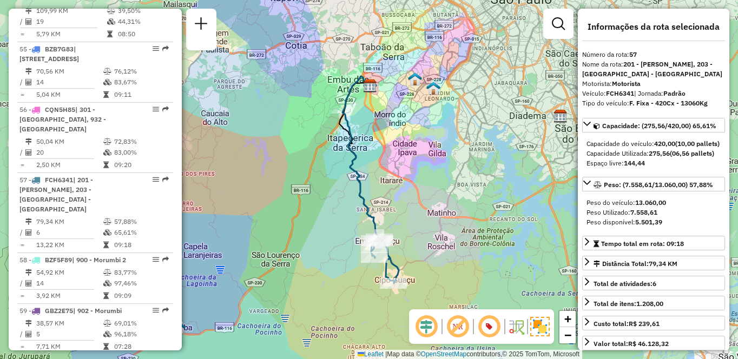
scroll to position [2633, 0]
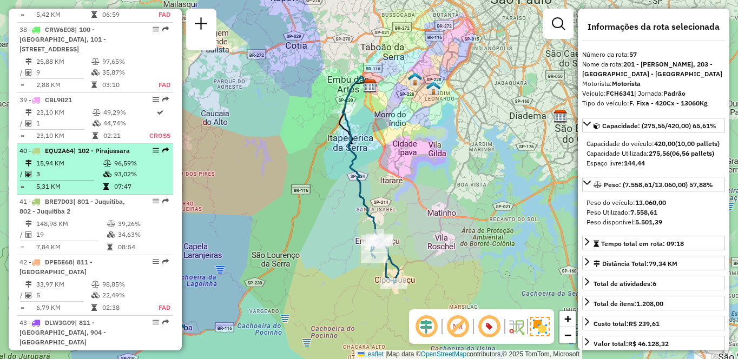
click at [90, 169] on td "15,94 KM" at bounding box center [69, 163] width 67 height 11
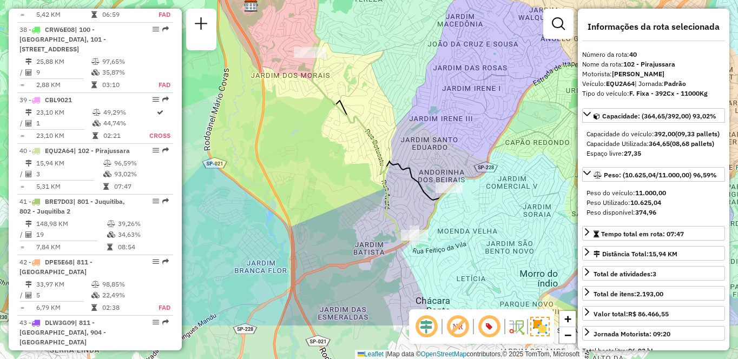
drag, startPoint x: 549, startPoint y: 278, endPoint x: 528, endPoint y: 188, distance: 91.6
click at [528, 188] on div "Janela de atendimento Grade de atendimento Capacidade Transportadoras Veículos …" at bounding box center [369, 179] width 738 height 359
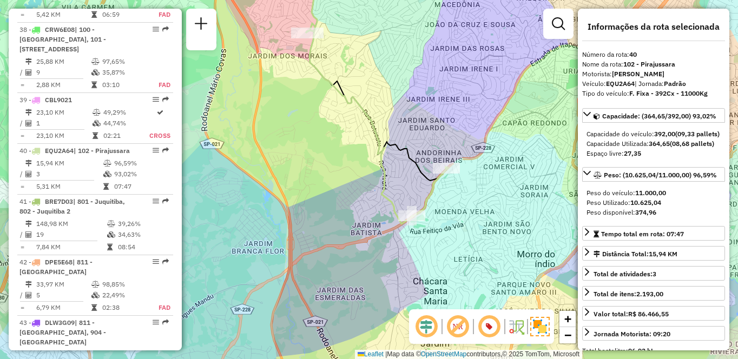
scroll to position [3770, 0]
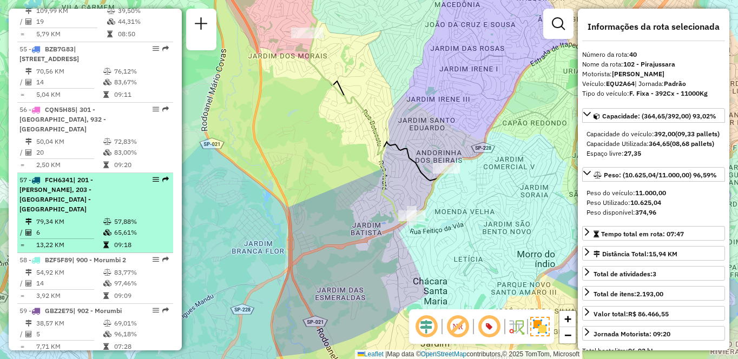
click at [80, 186] on span "| 201 - [PERSON_NAME], 203 - [GEOGRAPHIC_DATA] - [GEOGRAPHIC_DATA]" at bounding box center [56, 194] width 74 height 37
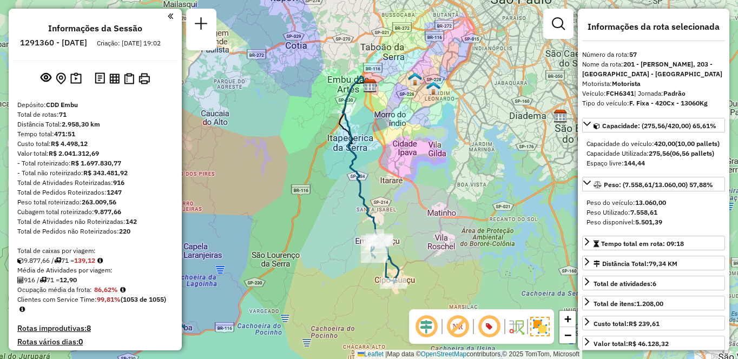
select select "**********"
